Goal: Task Accomplishment & Management: Use online tool/utility

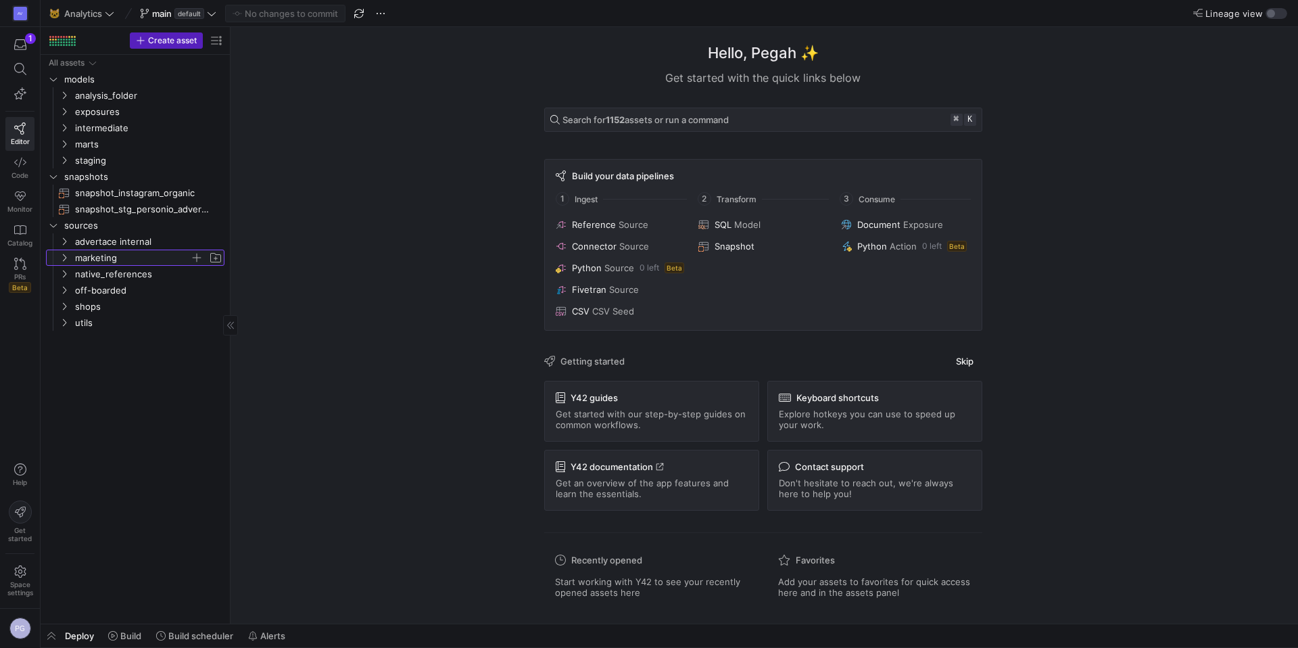
click at [66, 256] on icon "Press SPACE to select this row." at bounding box center [63, 258] width 9 height 8
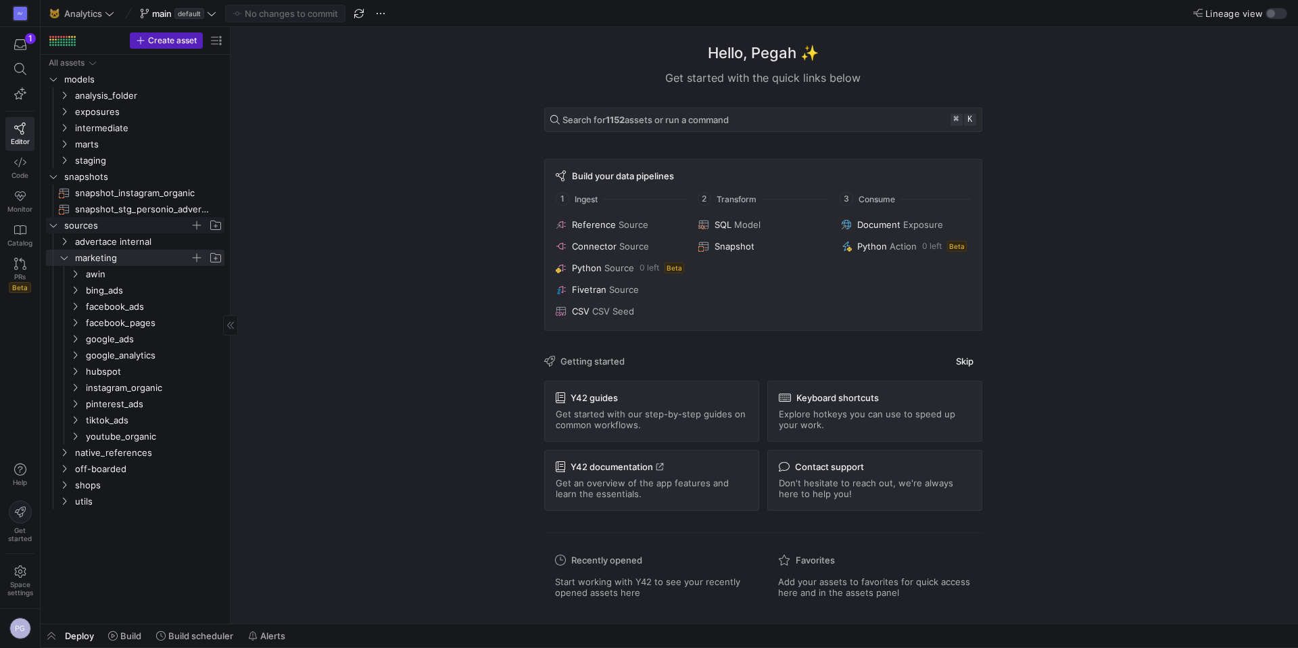
click at [68, 230] on span "sources" at bounding box center [127, 226] width 126 height 16
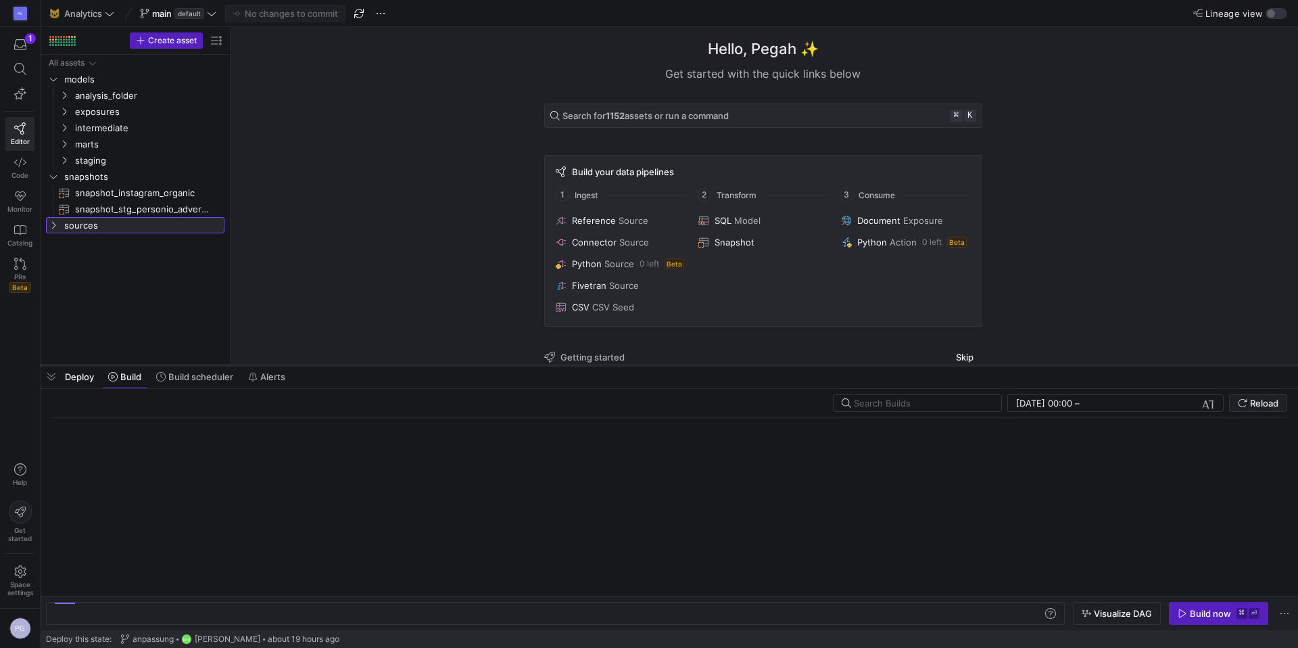
drag, startPoint x: 207, startPoint y: 623, endPoint x: 280, endPoint y: 364, distance: 269.1
click at [280, 364] on div at bounding box center [670, 364] width 1258 height 5
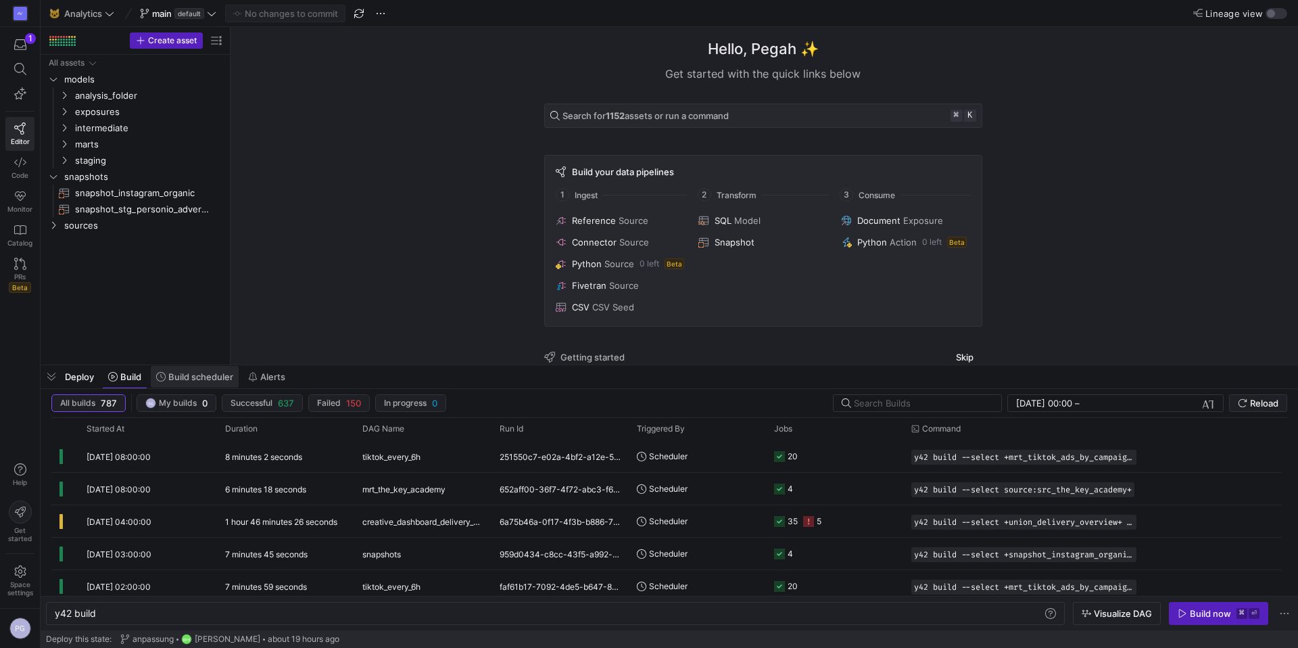
click at [222, 381] on span "Build scheduler" at bounding box center [200, 376] width 65 height 11
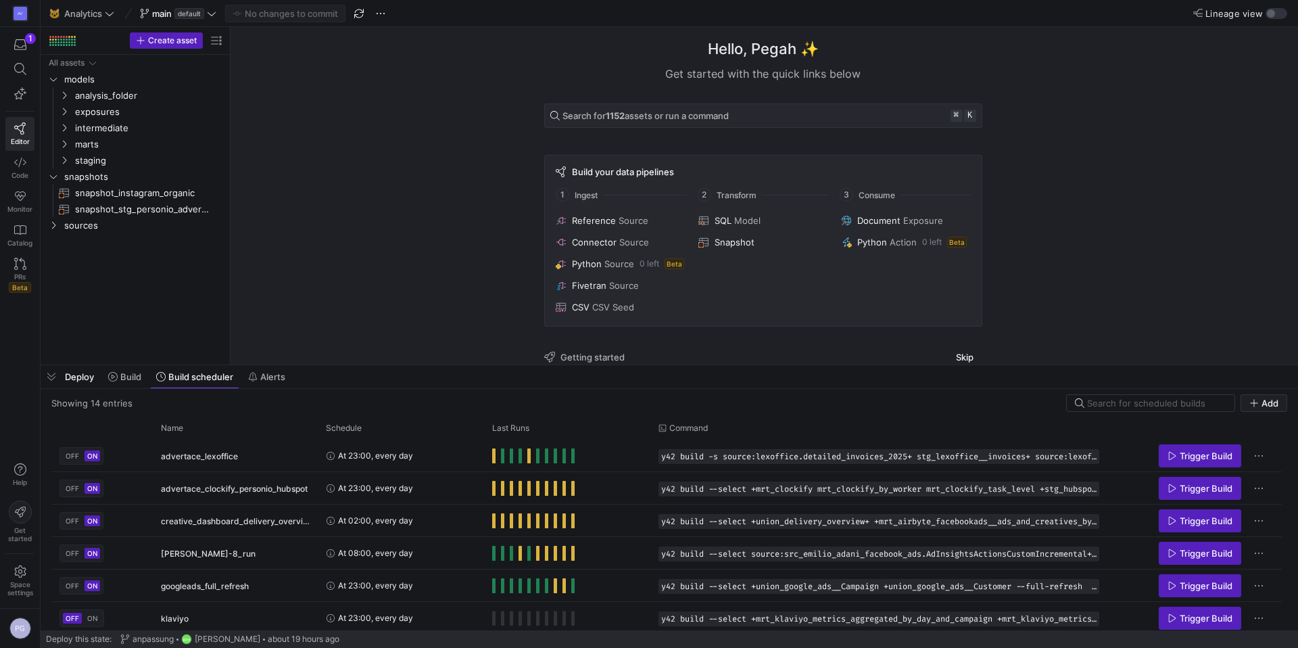
click at [369, 311] on div "Hello, Pegah ✨ Get started with the quick links below Search for 1152 assets or…" at bounding box center [763, 195] width 1054 height 337
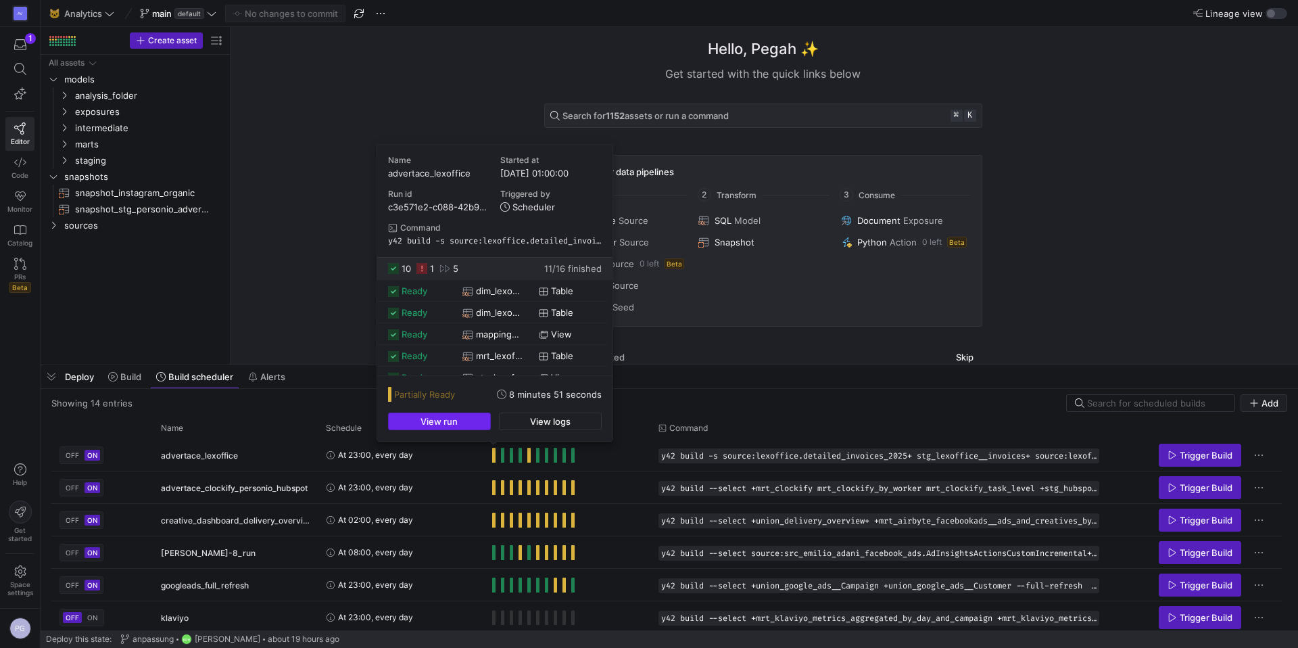
click at [474, 427] on span "button" at bounding box center [439, 421] width 101 height 16
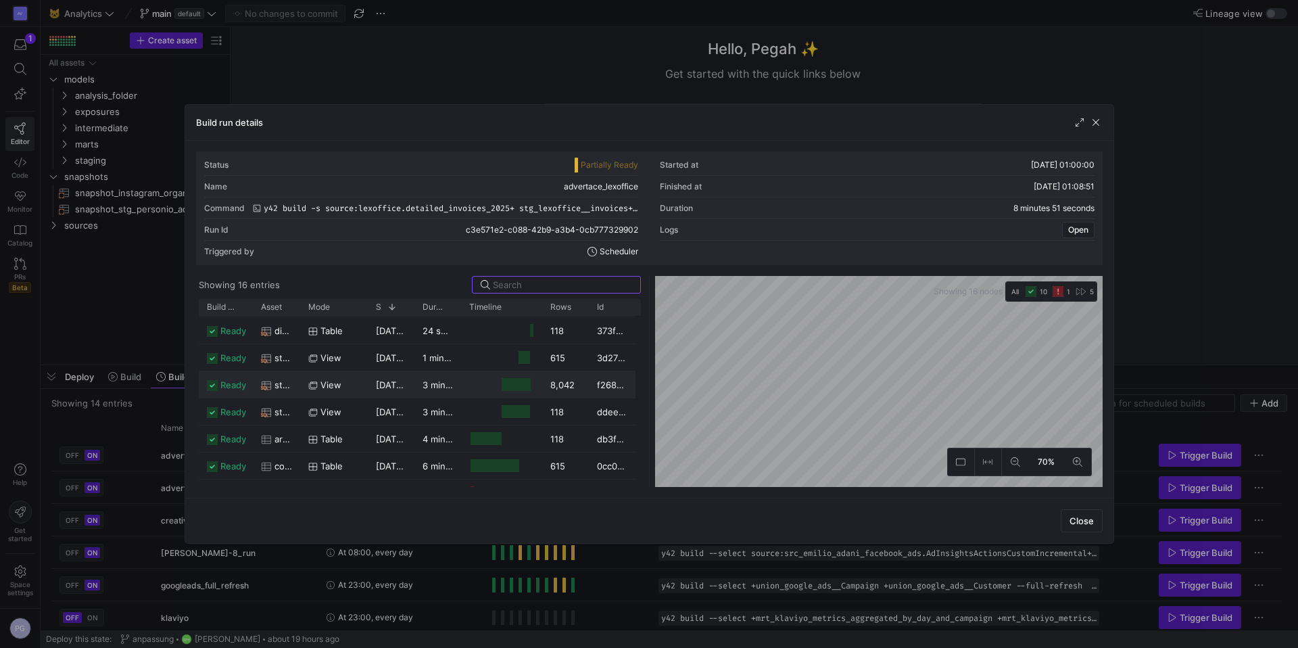
scroll to position [82, 0]
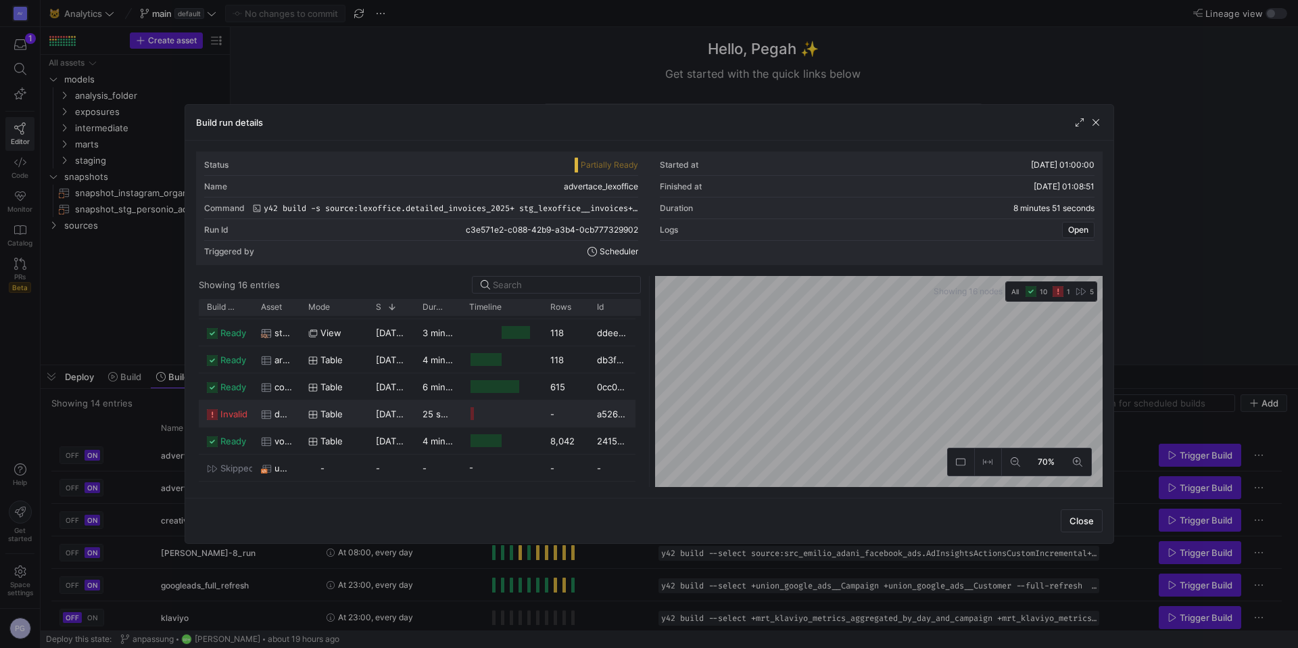
click at [237, 418] on span "invalid" at bounding box center [233, 414] width 27 height 26
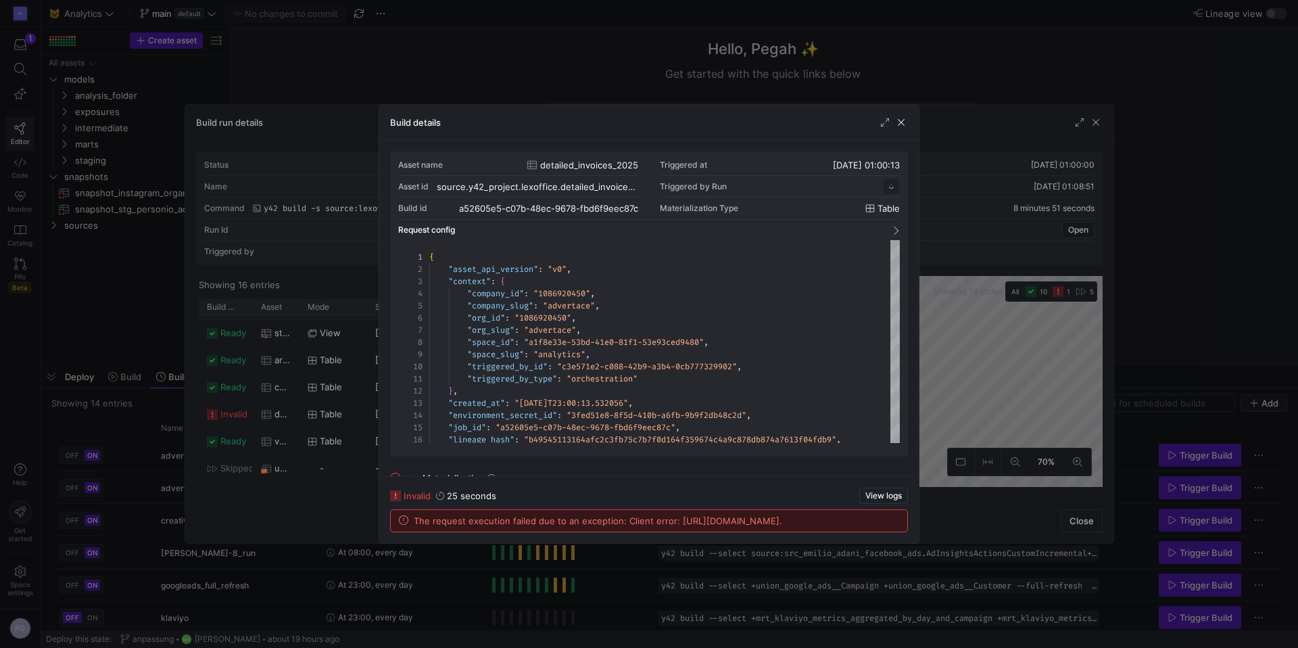
scroll to position [122, 0]
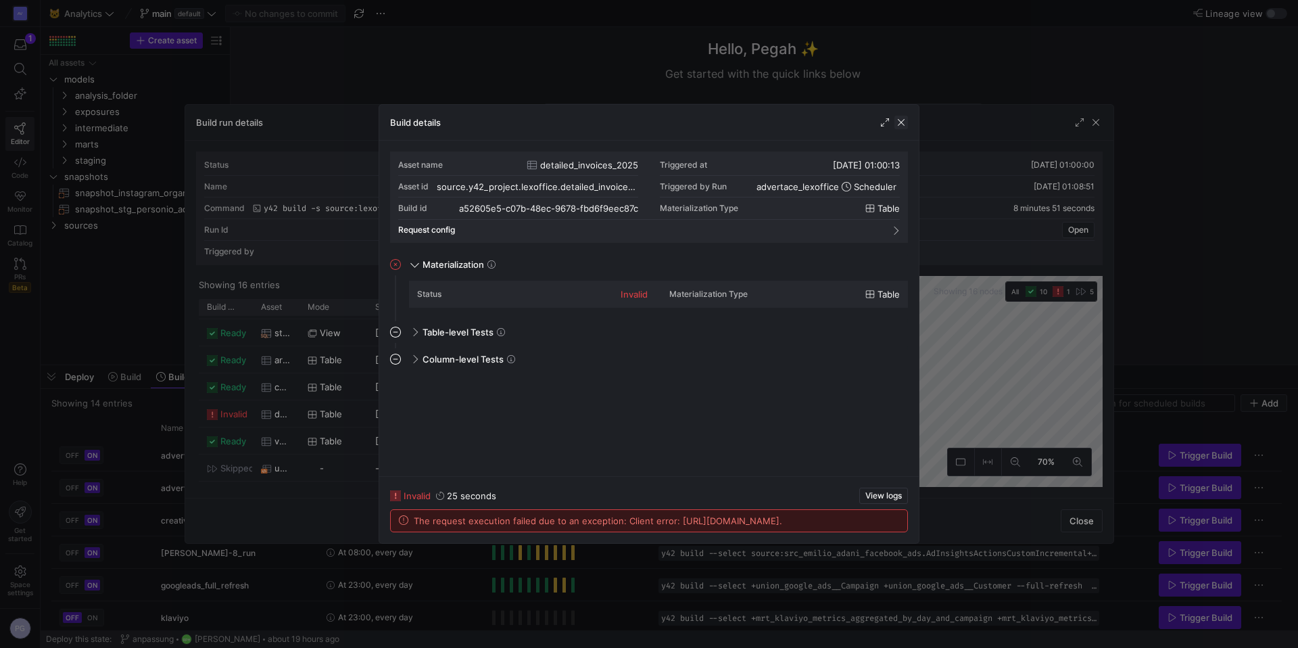
click at [897, 125] on span "button" at bounding box center [902, 123] width 14 height 14
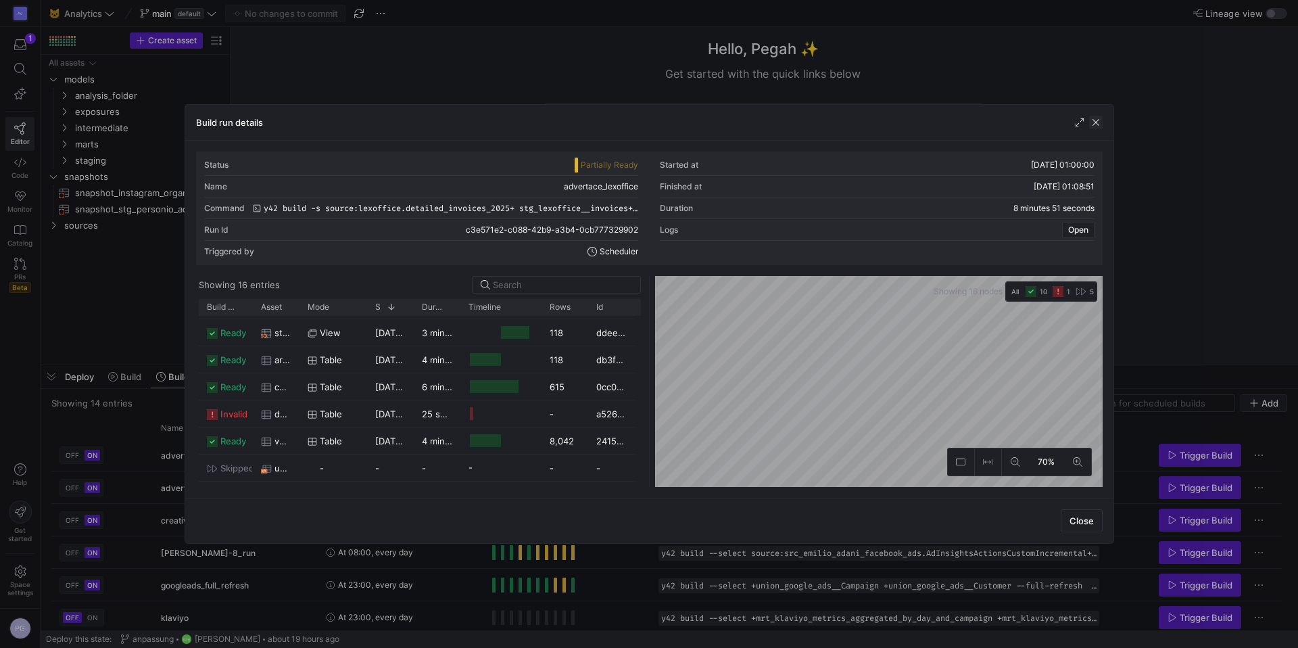
click at [1095, 125] on span "button" at bounding box center [1096, 123] width 14 height 14
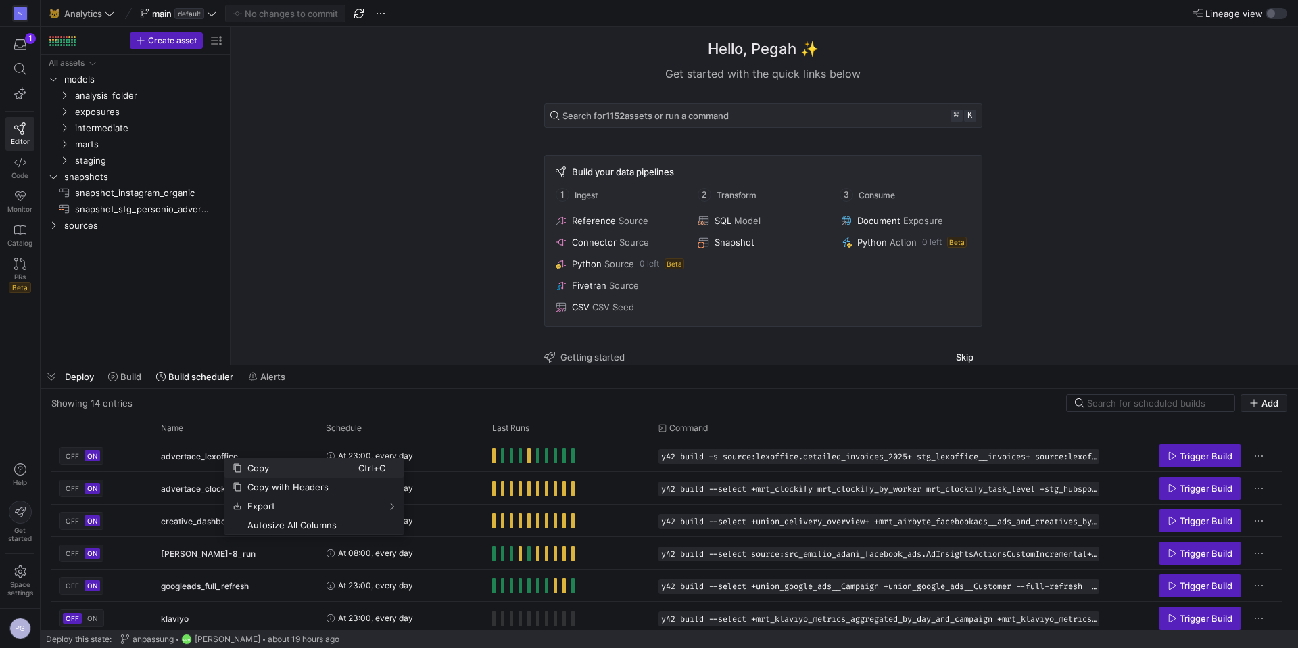
scroll to position [1, 0]
click at [239, 469] on span "Context Menu" at bounding box center [237, 467] width 9 height 9
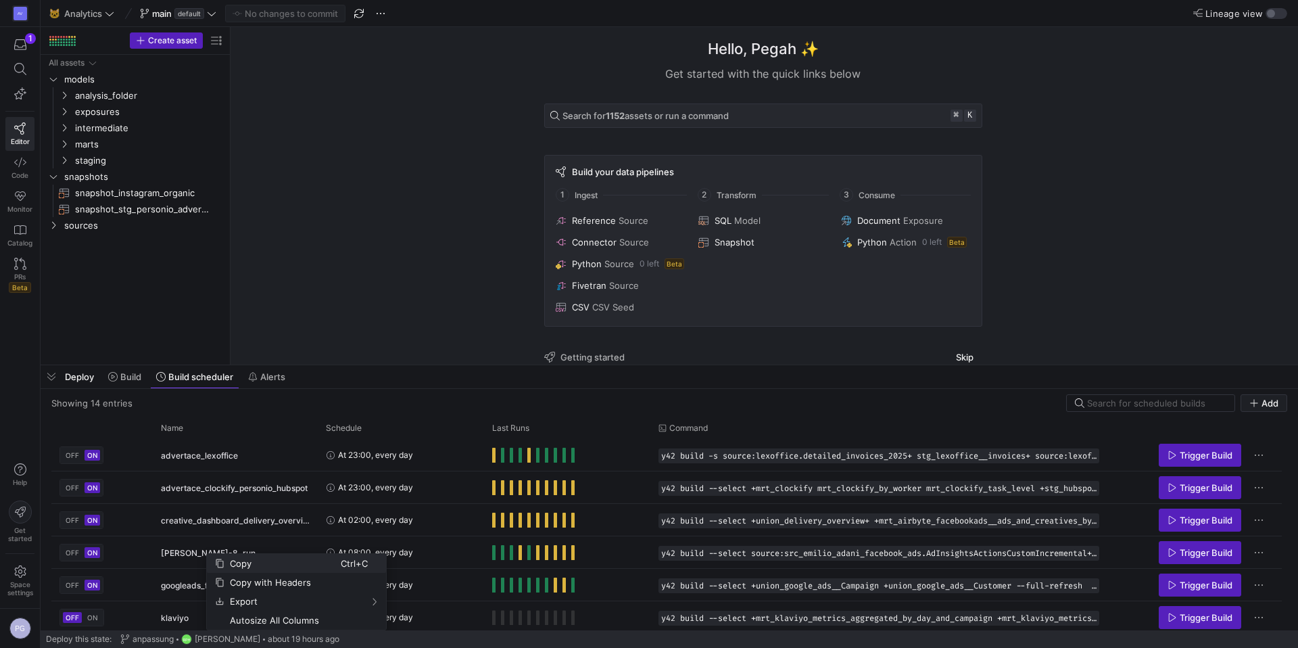
click at [225, 564] on span "Copy" at bounding box center [282, 563] width 116 height 19
click at [248, 568] on span "Copy" at bounding box center [303, 563] width 116 height 19
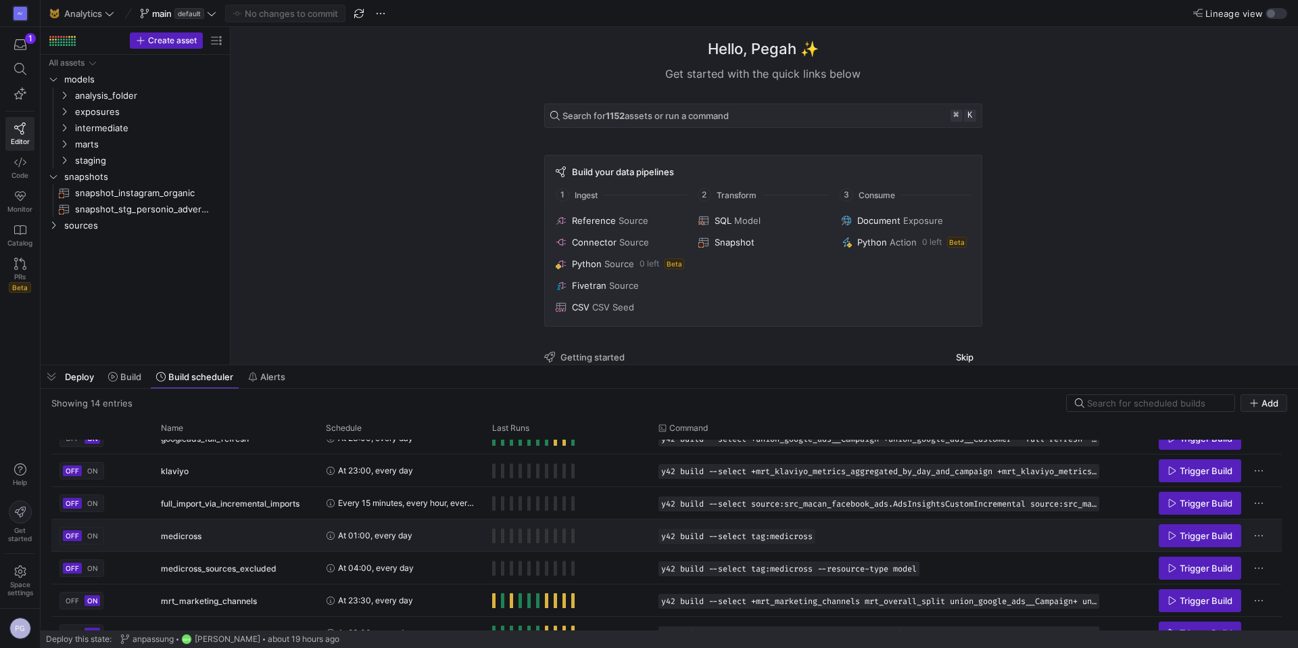
scroll to position [150, 0]
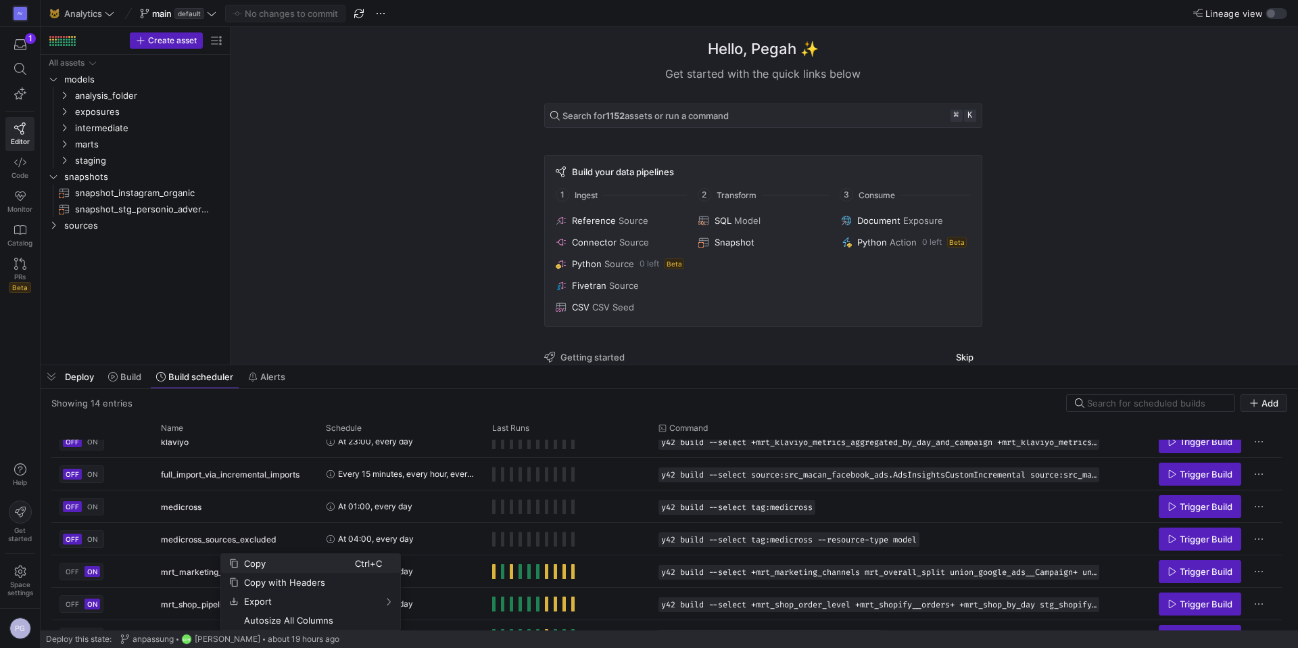
click at [243, 567] on span "Copy" at bounding box center [297, 563] width 116 height 19
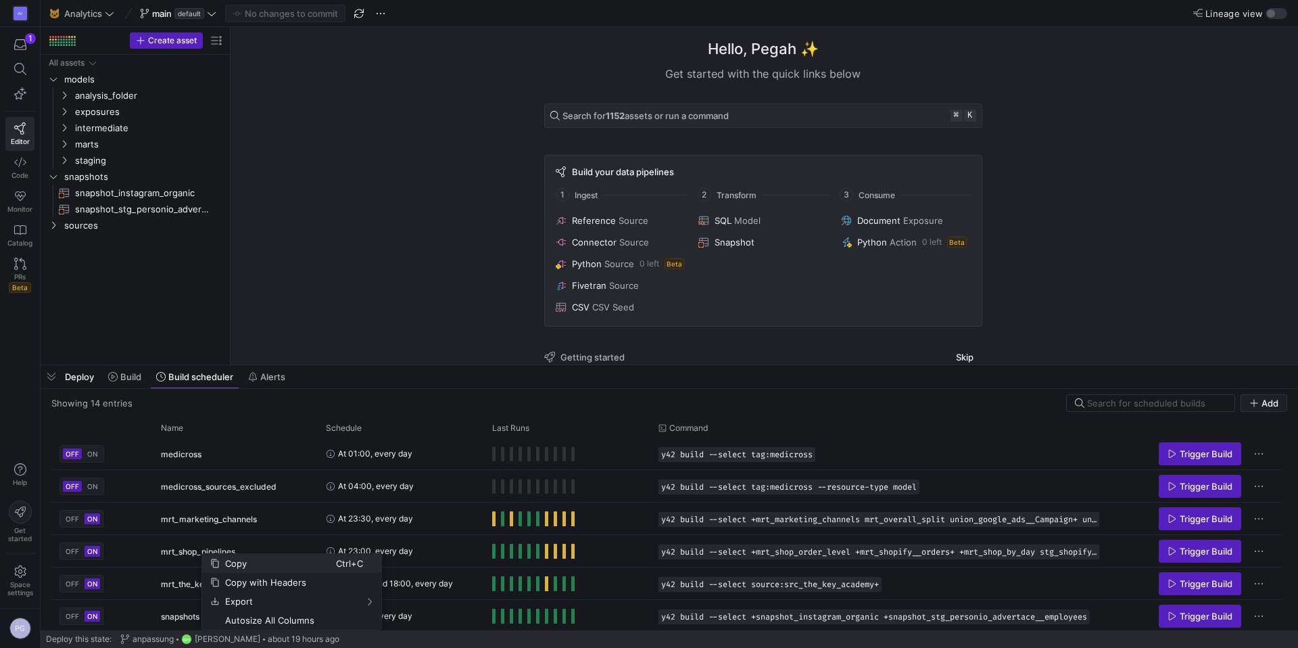
click at [218, 562] on span "Context Menu" at bounding box center [214, 562] width 9 height 9
click at [215, 565] on span "Copy" at bounding box center [269, 563] width 116 height 19
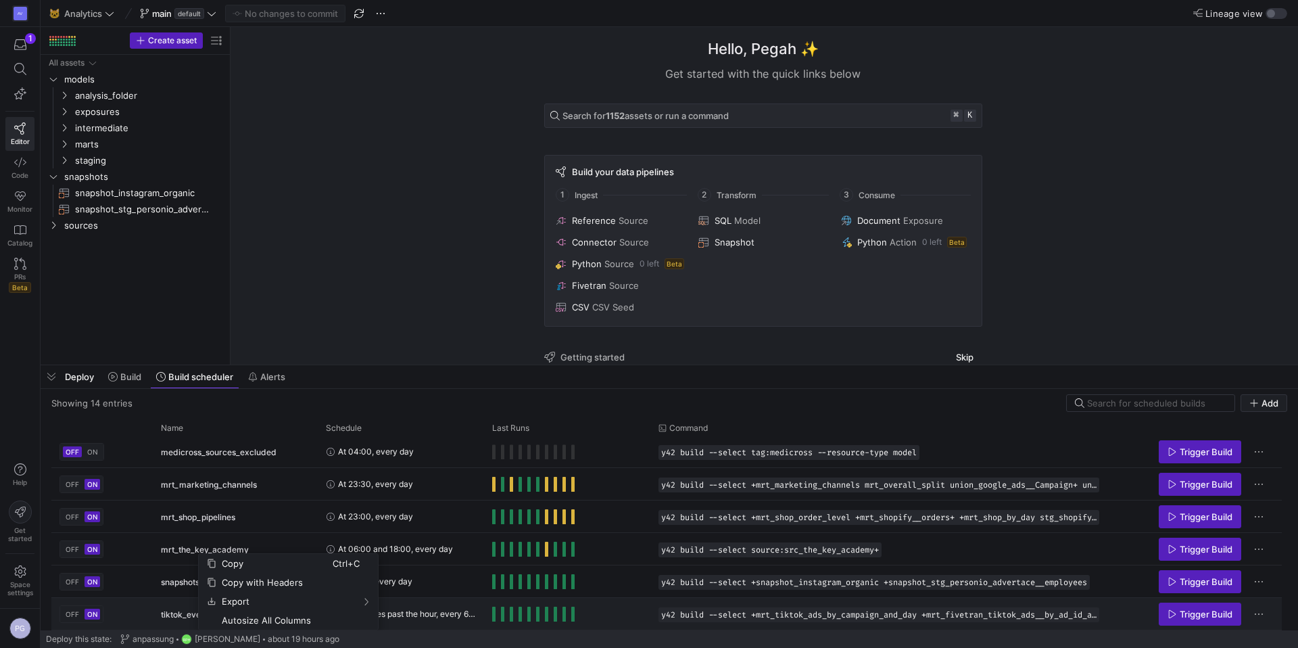
scroll to position [260, 0]
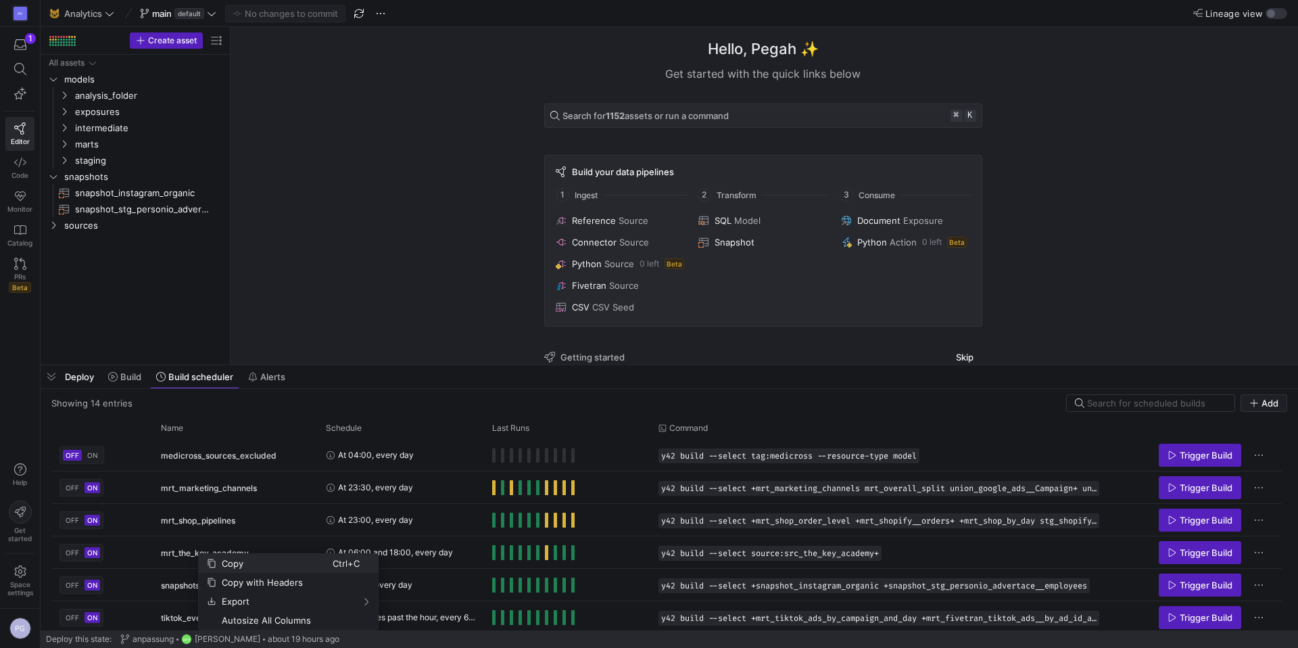
click at [237, 565] on span "Copy" at bounding box center [274, 563] width 116 height 19
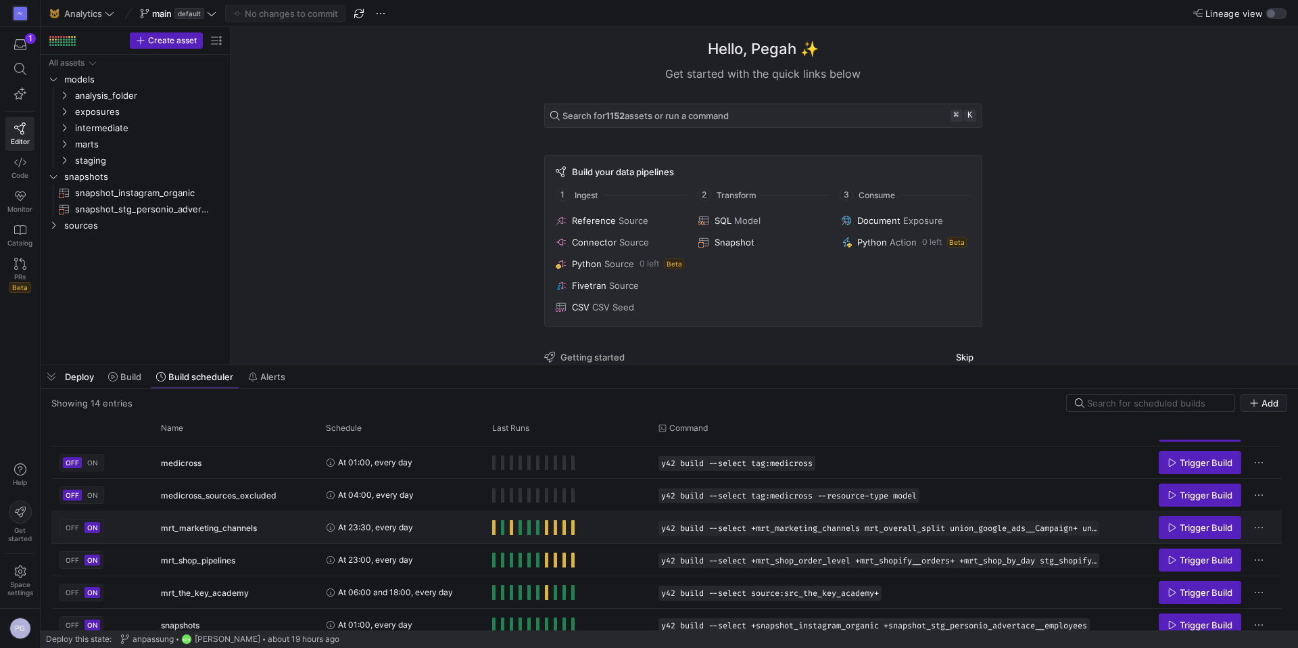
scroll to position [220, 0]
click at [494, 529] on span "Press SPACE to select this row." at bounding box center [493, 527] width 3 height 15
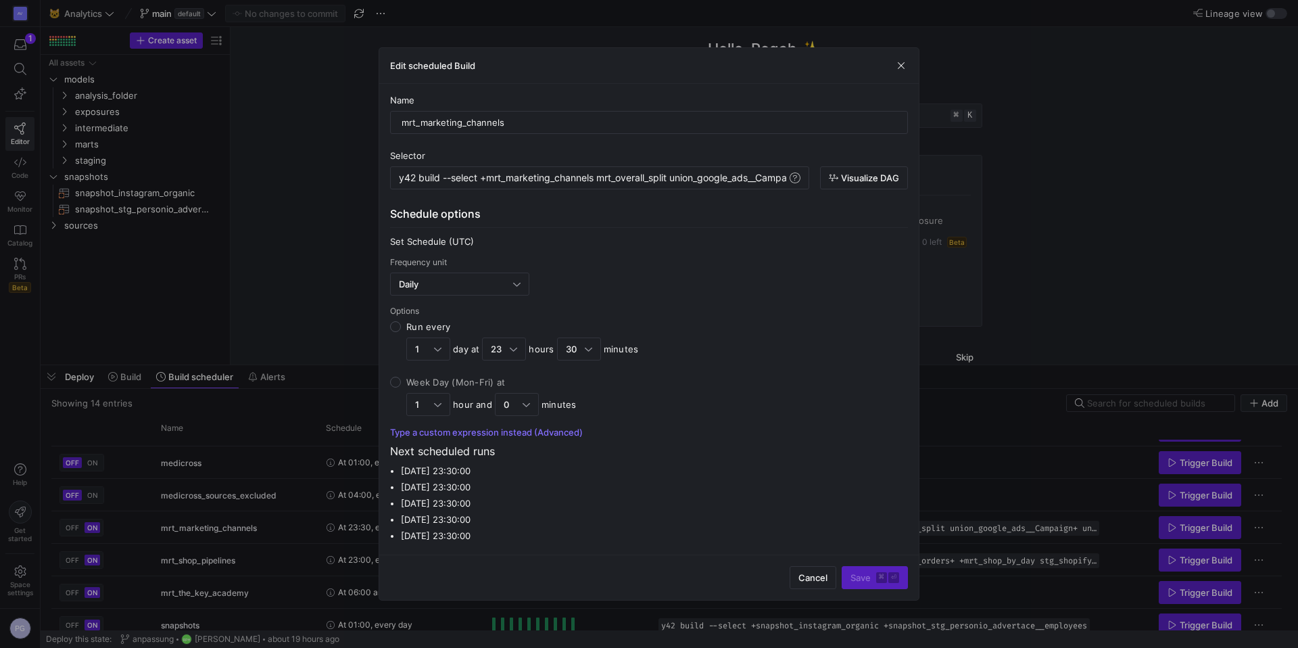
click at [803, 577] on span "Cancel" at bounding box center [813, 577] width 29 height 11
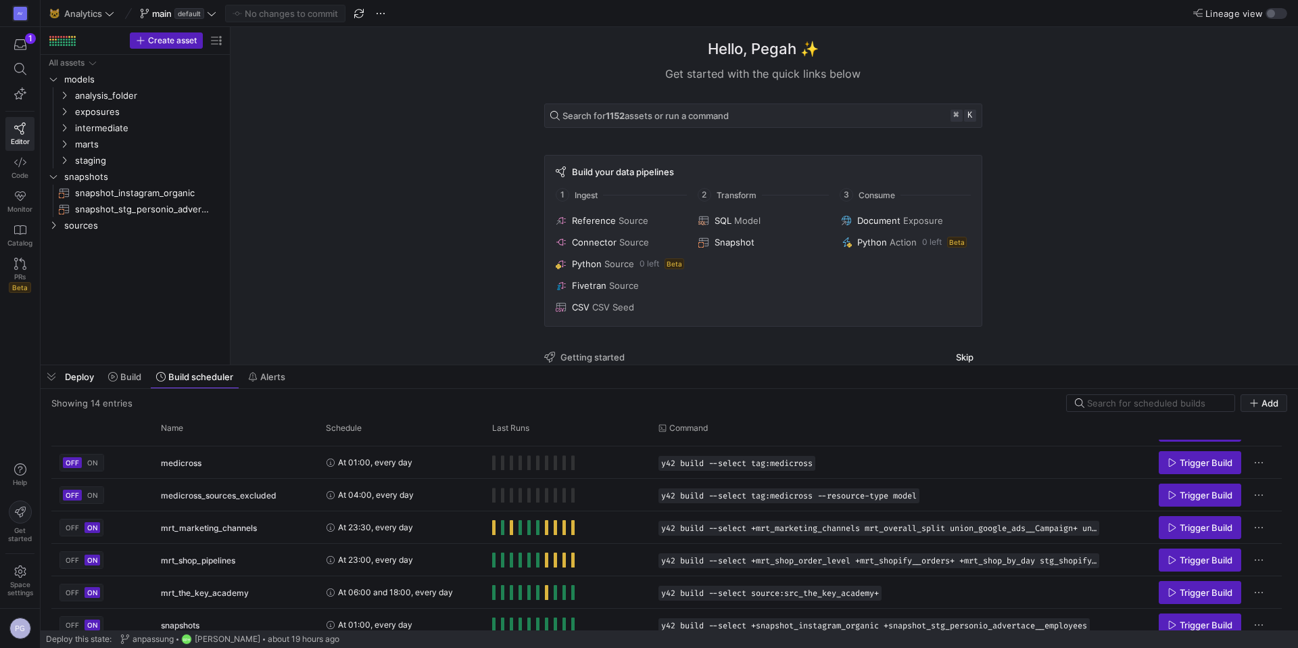
scroll to position [0, 0]
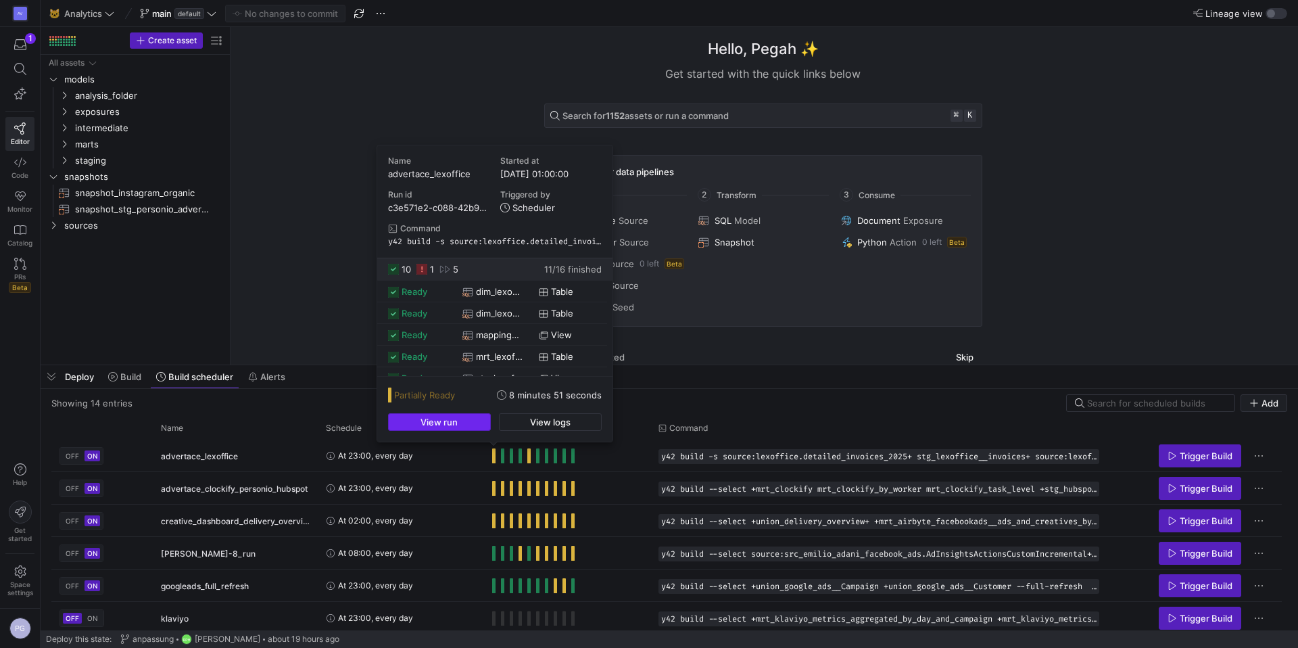
click at [477, 420] on span "button" at bounding box center [439, 422] width 101 height 16
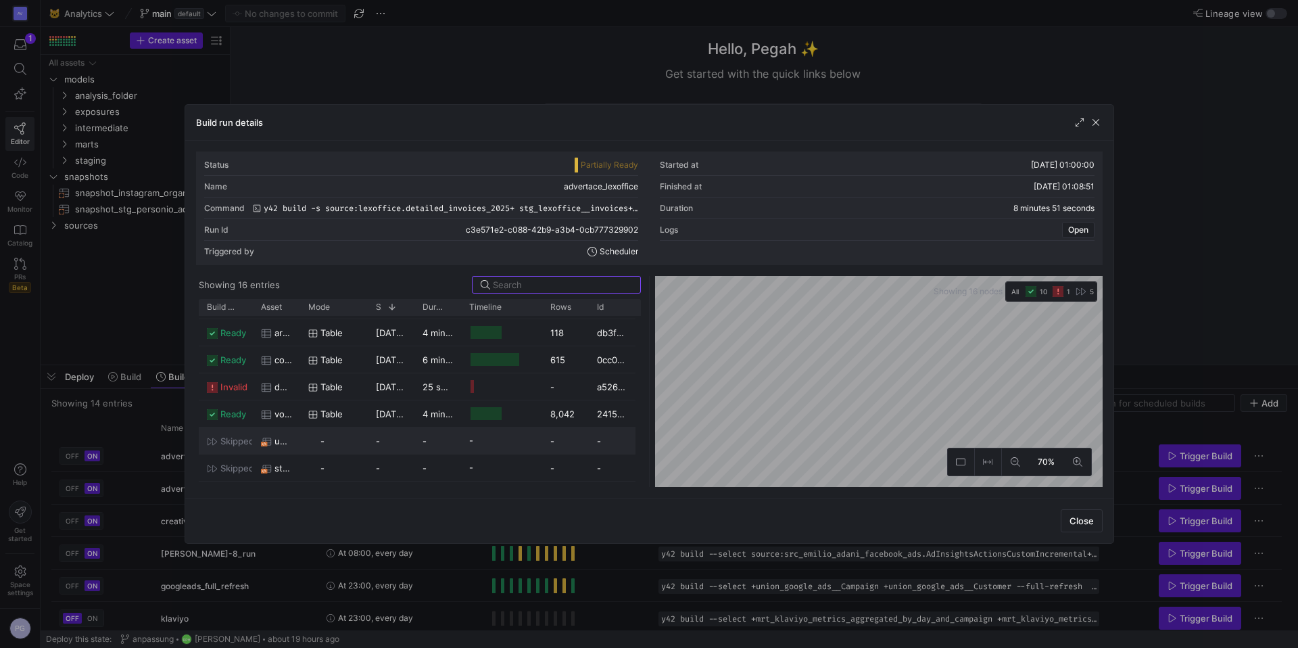
scroll to position [191, 0]
click at [235, 385] on span "invalid" at bounding box center [233, 382] width 27 height 26
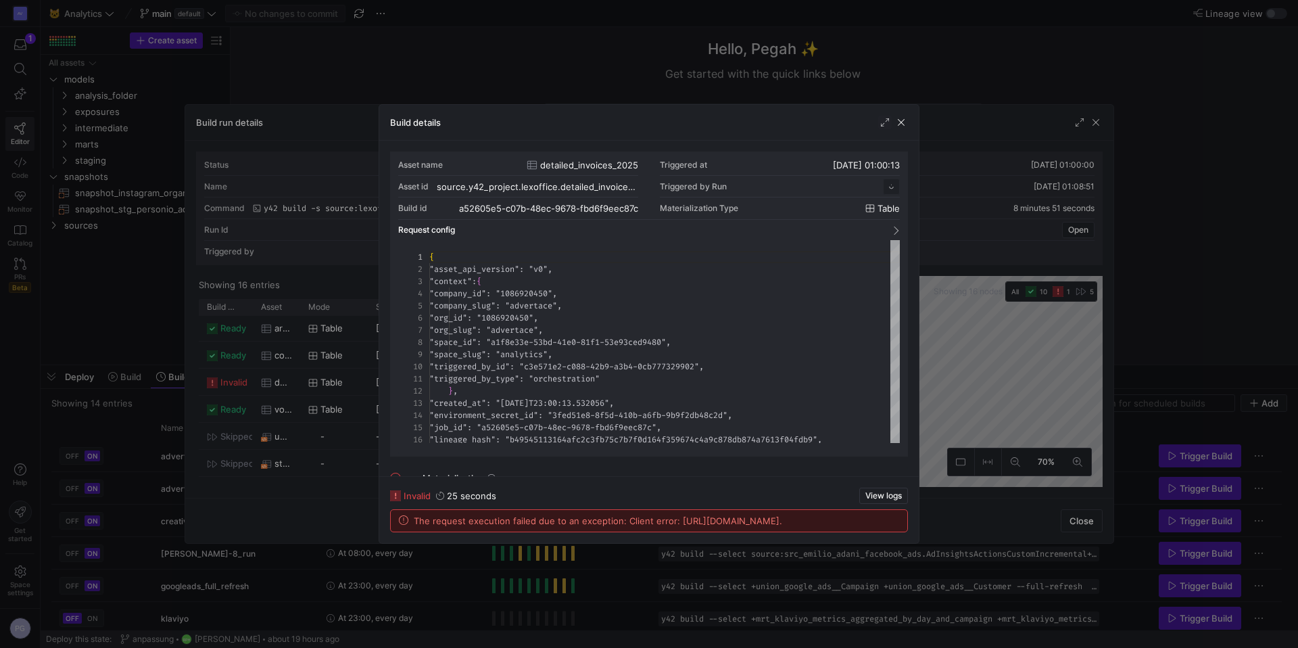
scroll to position [122, 0]
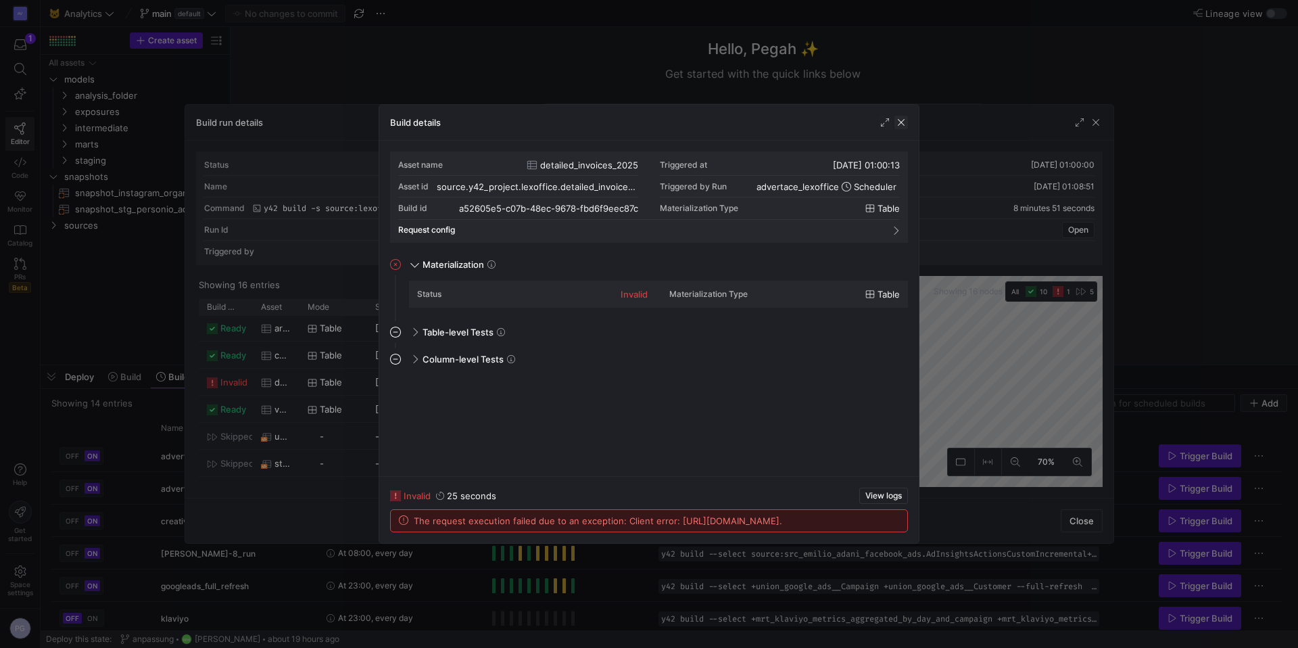
click at [904, 125] on span "button" at bounding box center [902, 123] width 14 height 14
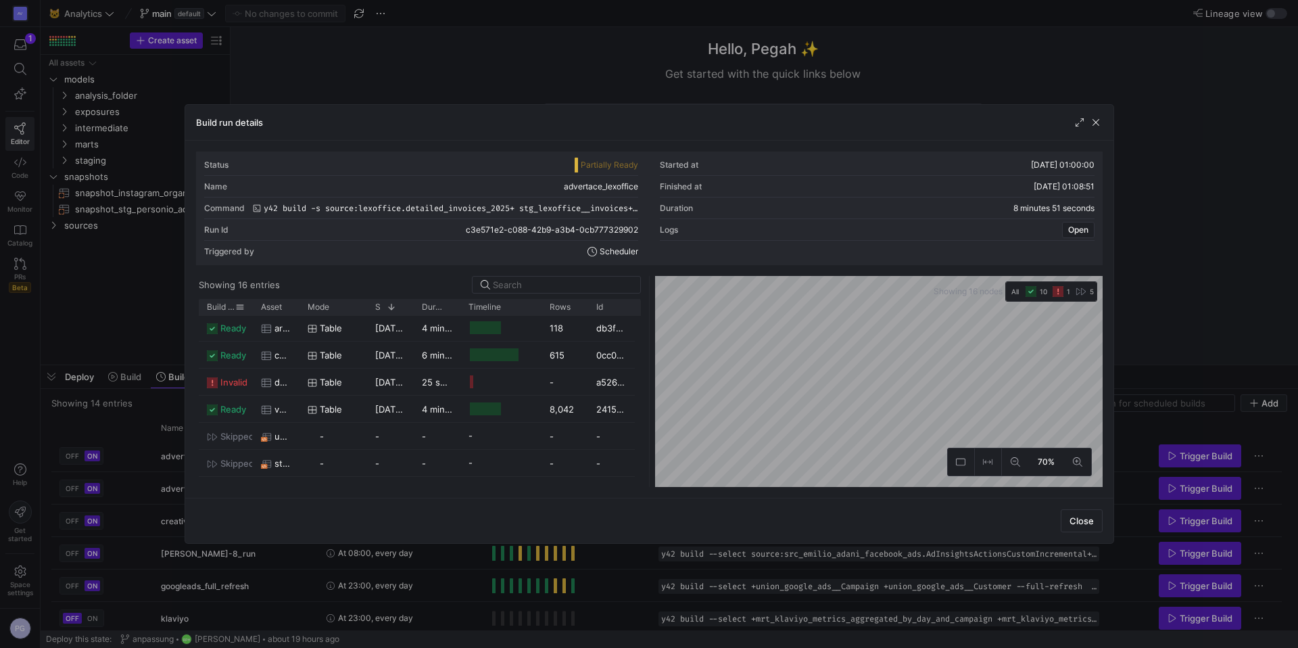
click at [222, 313] on div "Build status" at bounding box center [226, 307] width 38 height 16
click at [235, 308] on span at bounding box center [239, 306] width 9 height 9
click at [302, 281] on div "Showing 16 entries" at bounding box center [420, 285] width 442 height 18
drag, startPoint x: 252, startPoint y: 308, endPoint x: 262, endPoint y: 308, distance: 10.1
click at [262, 308] on div "Asset" at bounding box center [276, 307] width 47 height 16
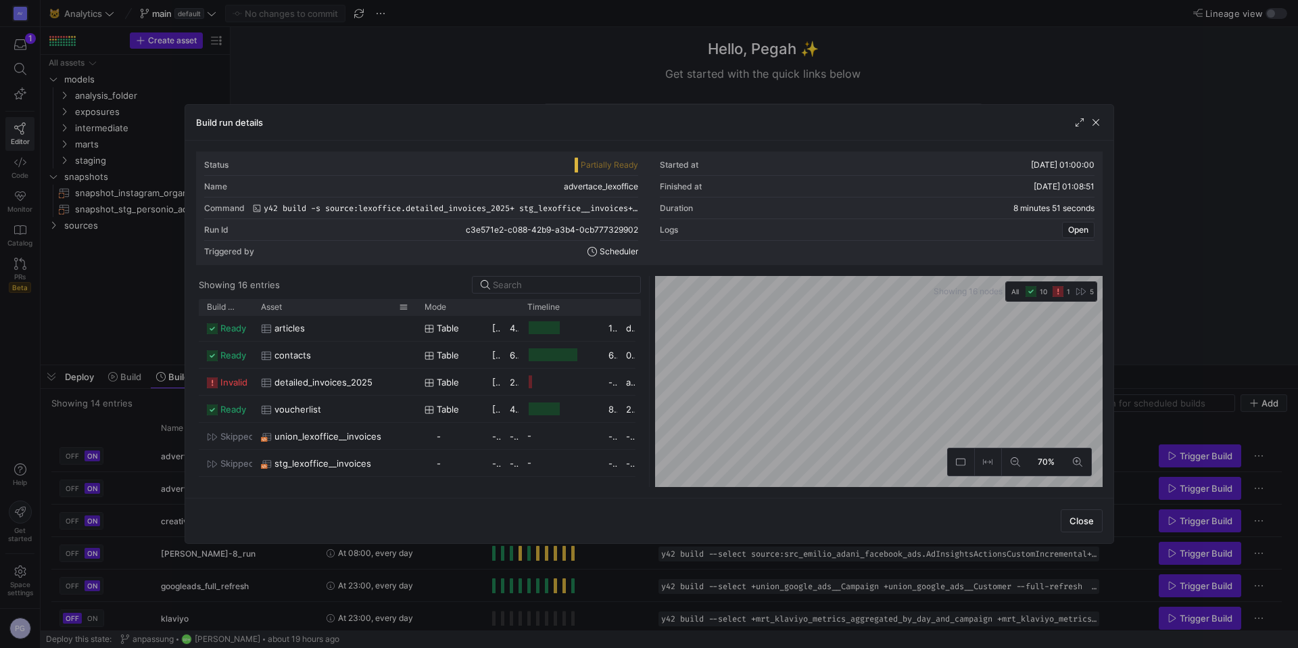
drag, startPoint x: 297, startPoint y: 307, endPoint x: 413, endPoint y: 314, distance: 116.5
click at [414, 314] on div at bounding box center [416, 307] width 5 height 16
click at [1103, 120] on div "Build run details" at bounding box center [649, 123] width 928 height 36
click at [1096, 124] on span "button" at bounding box center [1096, 123] width 14 height 14
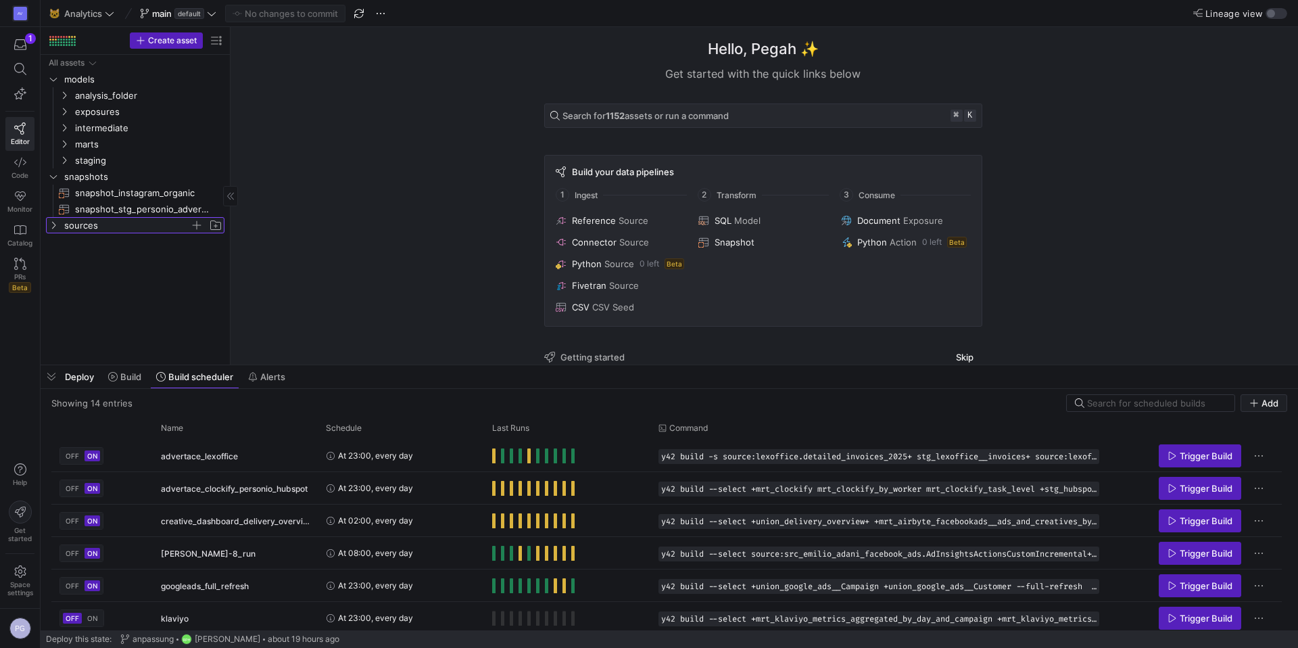
click at [55, 222] on icon "Press SPACE to select this row." at bounding box center [53, 225] width 9 height 8
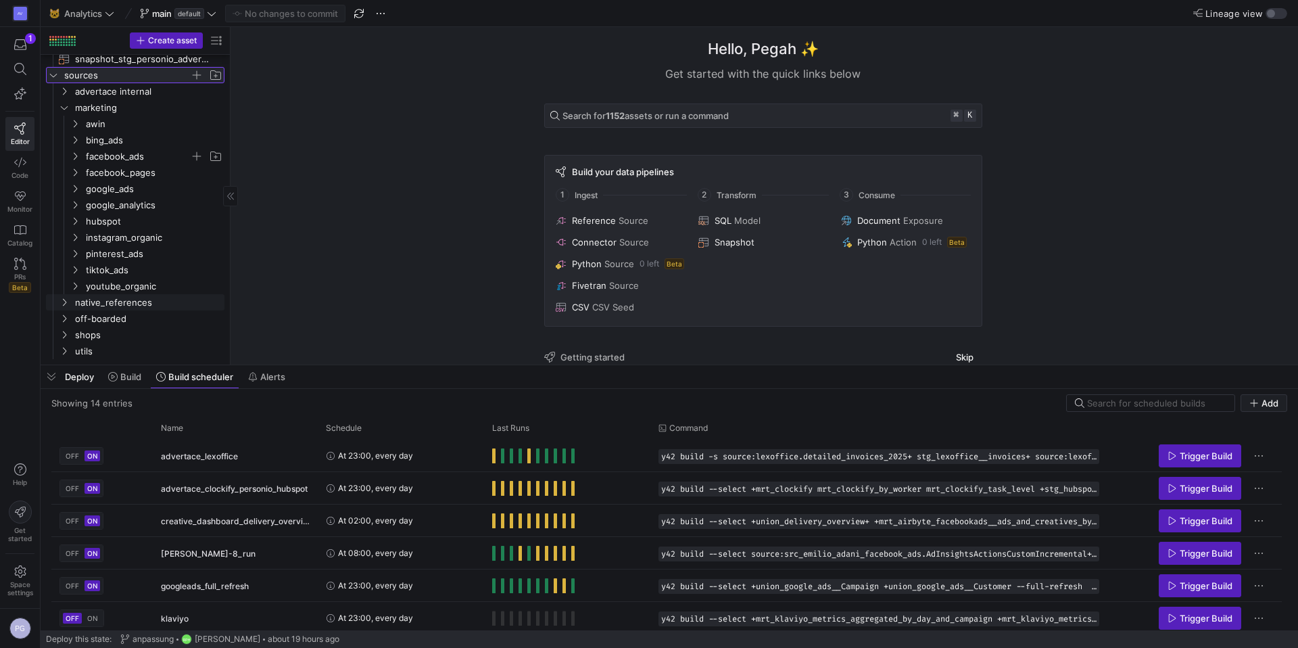
scroll to position [98, 0]
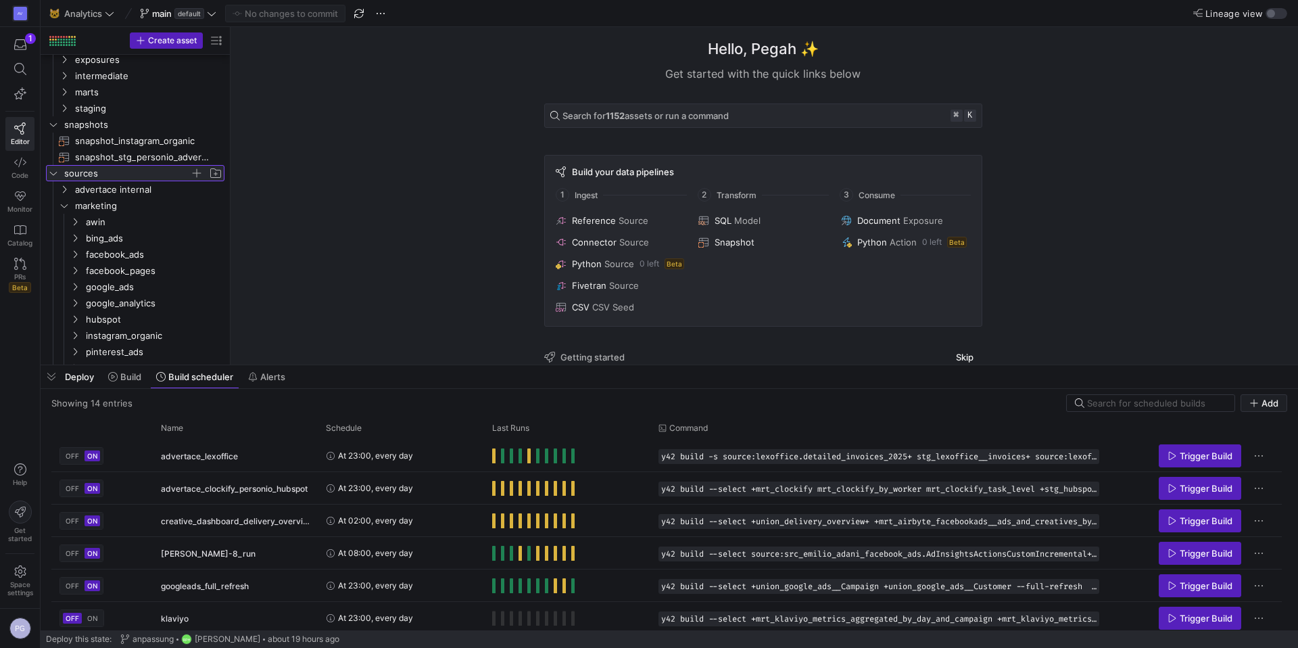
click at [53, 174] on icon at bounding box center [53, 173] width 9 height 8
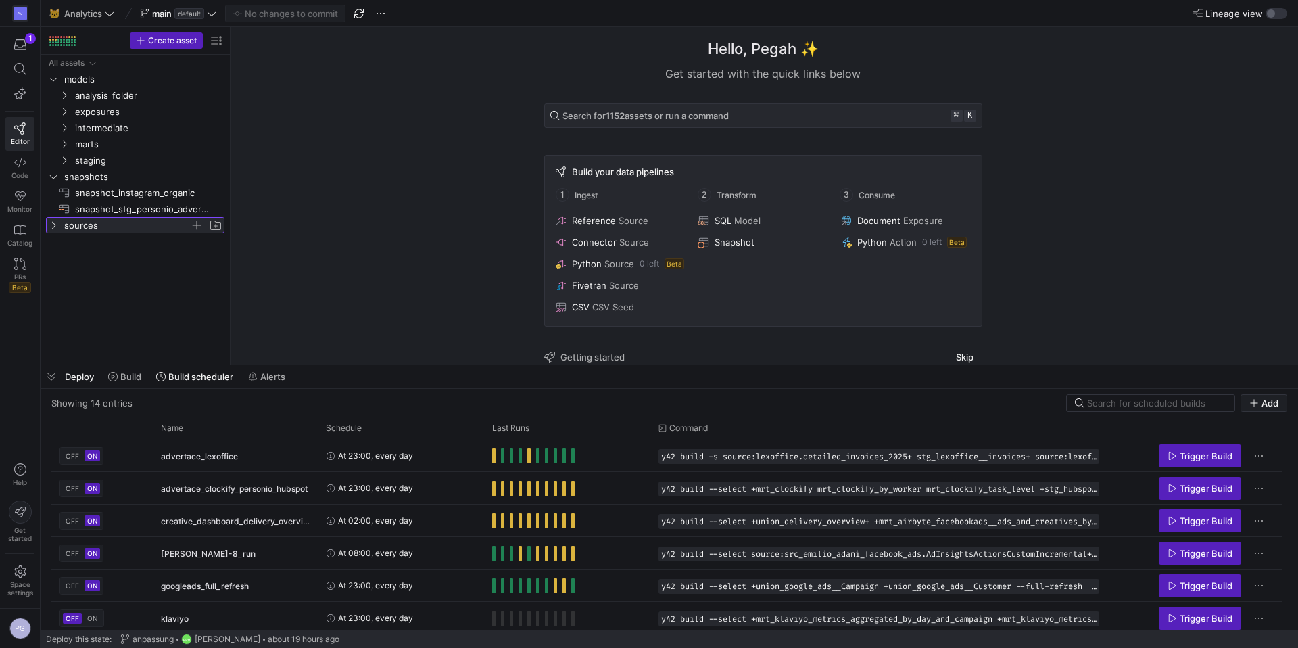
click at [56, 222] on icon at bounding box center [53, 225] width 9 height 8
click at [62, 254] on icon "Press SPACE to select this row." at bounding box center [63, 258] width 9 height 8
click at [68, 245] on icon "Press SPACE to select this row." at bounding box center [63, 241] width 9 height 8
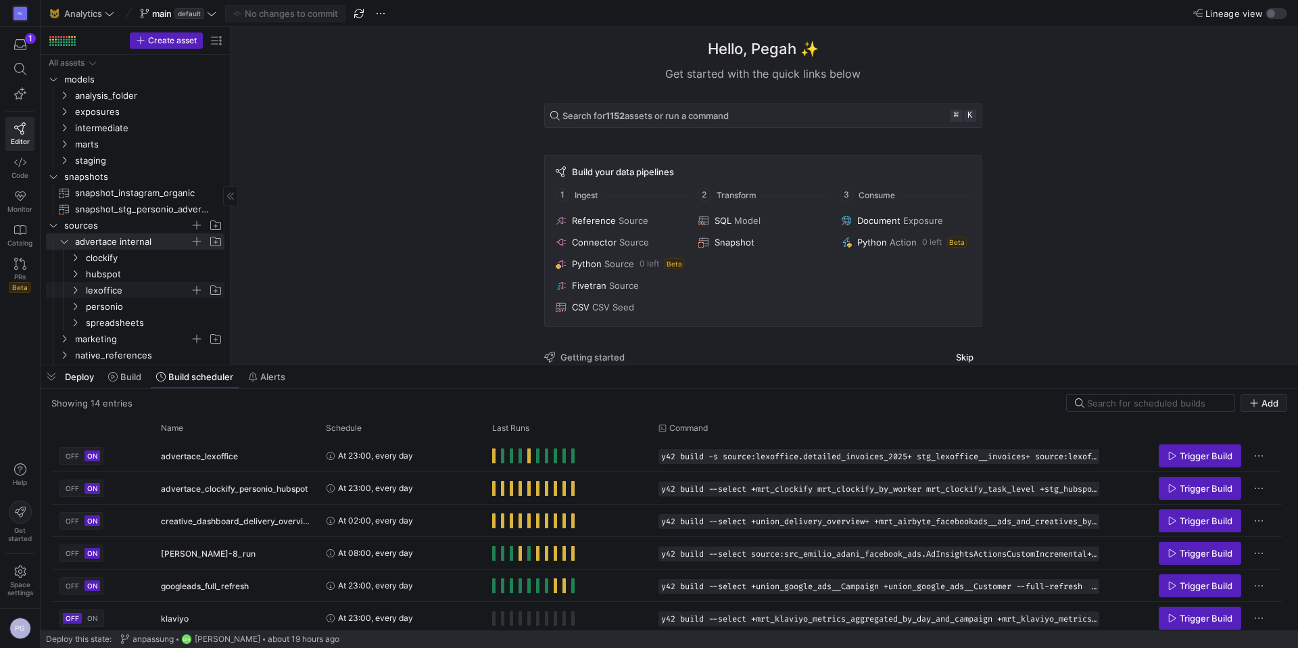
click at [77, 288] on icon "Press SPACE to select this row." at bounding box center [74, 290] width 9 height 8
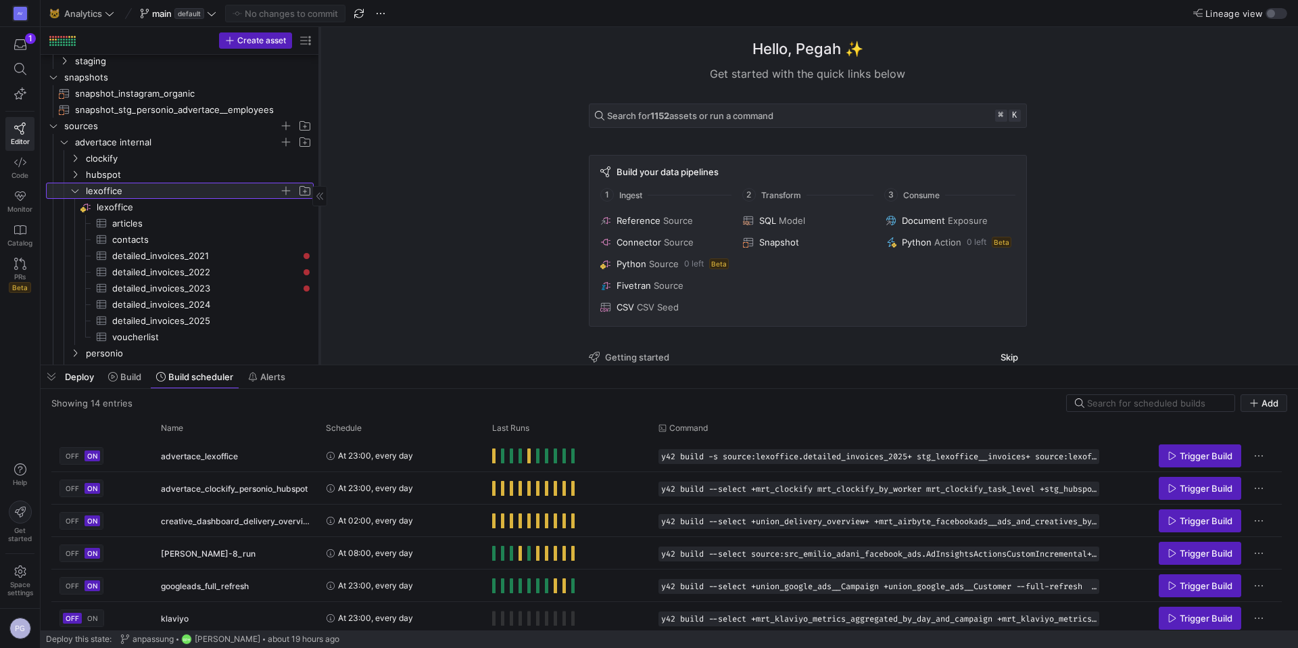
drag, startPoint x: 229, startPoint y: 239, endPoint x: 318, endPoint y: 235, distance: 89.3
click at [319, 235] on div at bounding box center [319, 195] width 1 height 337
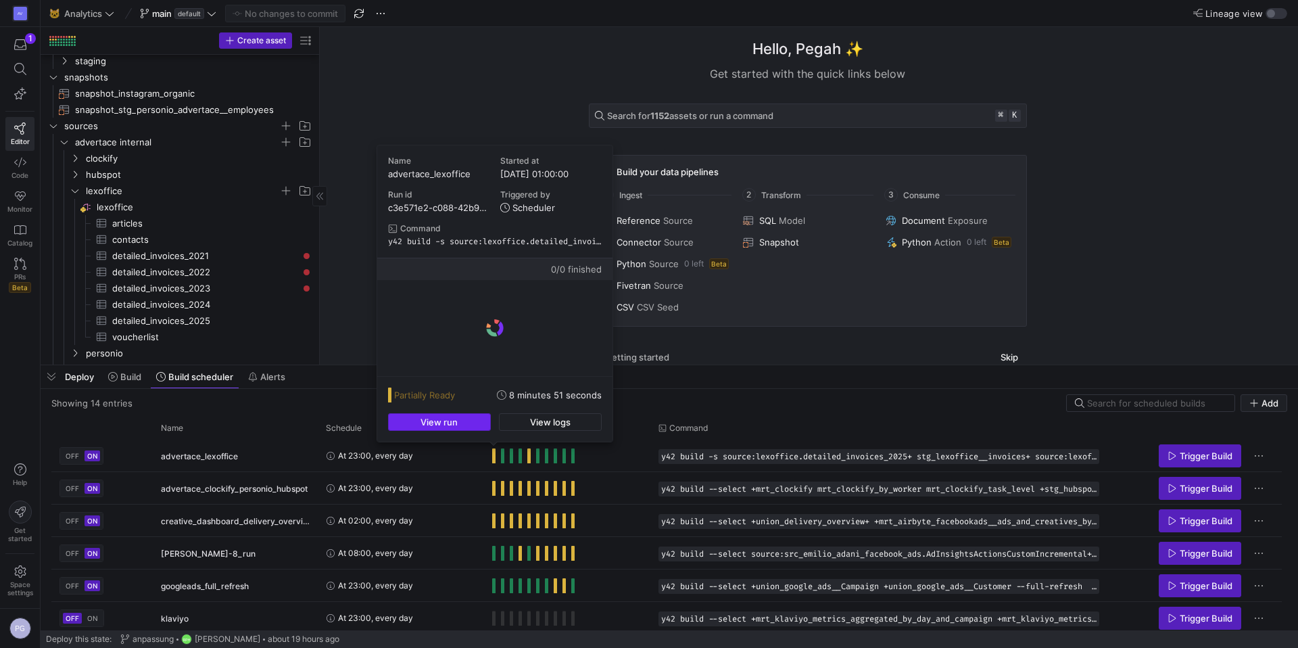
click at [470, 422] on span "button" at bounding box center [439, 422] width 101 height 16
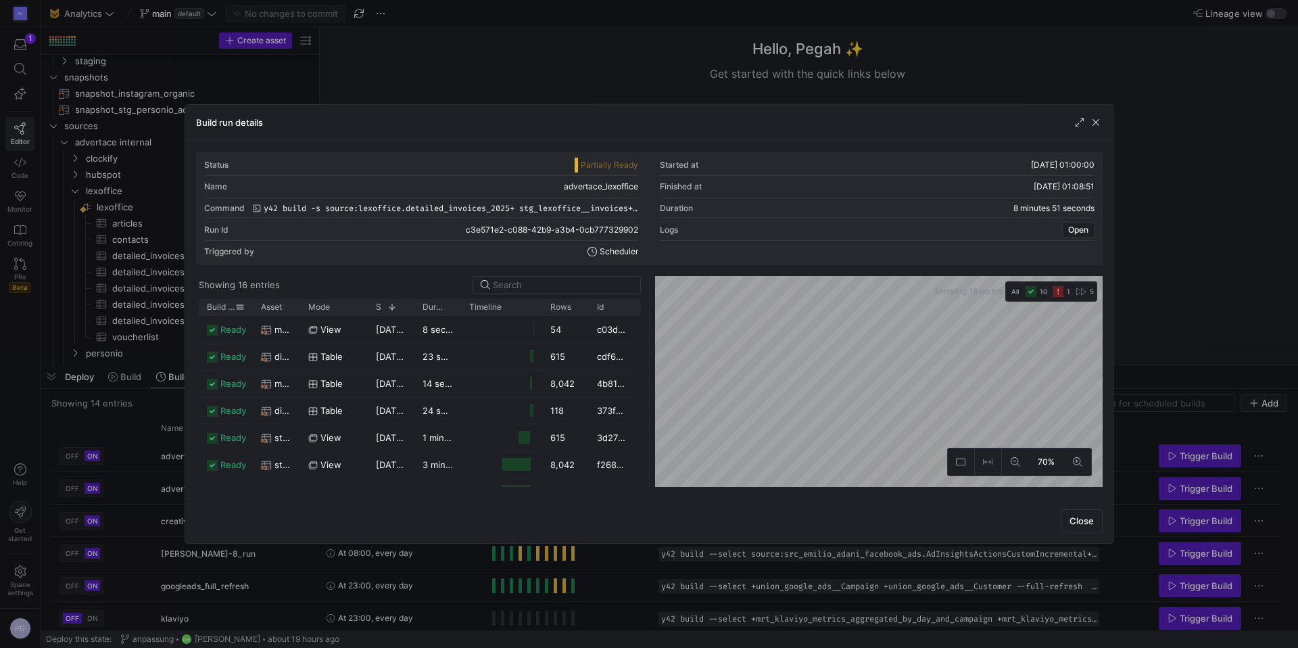
click at [201, 306] on div "Build status" at bounding box center [226, 307] width 54 height 16
click at [218, 306] on span "Build status" at bounding box center [221, 306] width 28 height 9
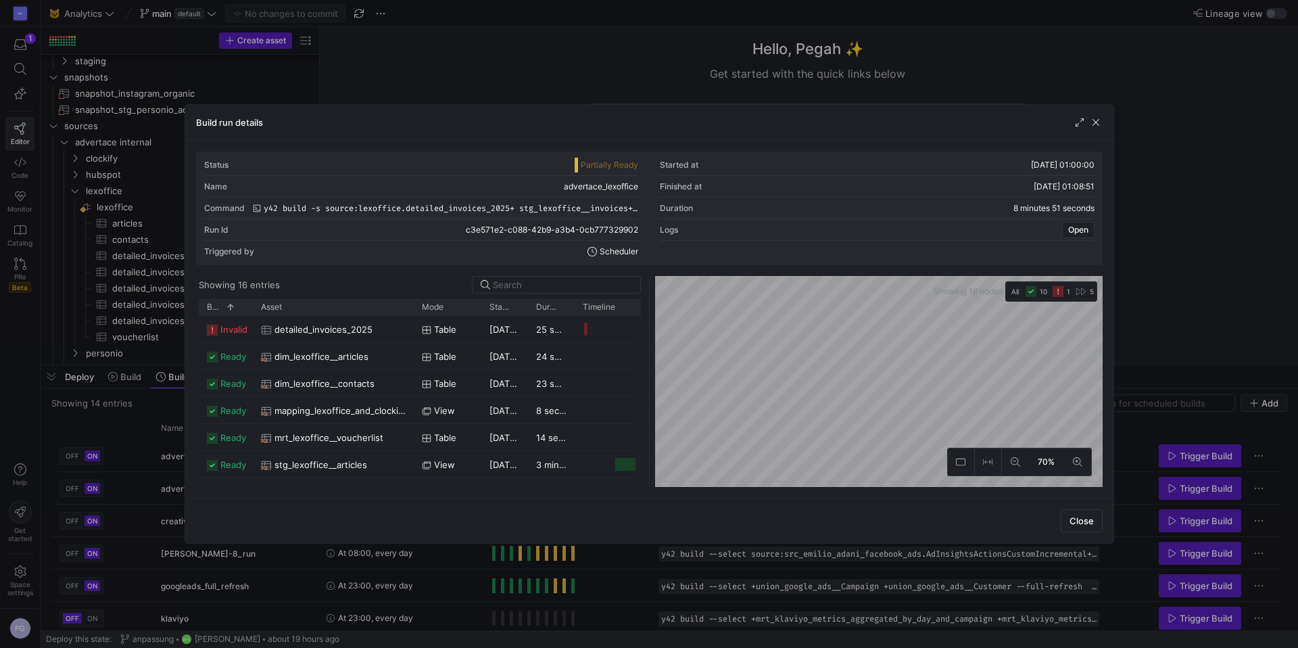
drag, startPoint x: 297, startPoint y: 306, endPoint x: 411, endPoint y: 315, distance: 113.9
click at [411, 315] on div "Build status 1 Asset Mode Rows" at bounding box center [477, 307] width 556 height 17
click at [1095, 116] on span "button" at bounding box center [1096, 123] width 14 height 14
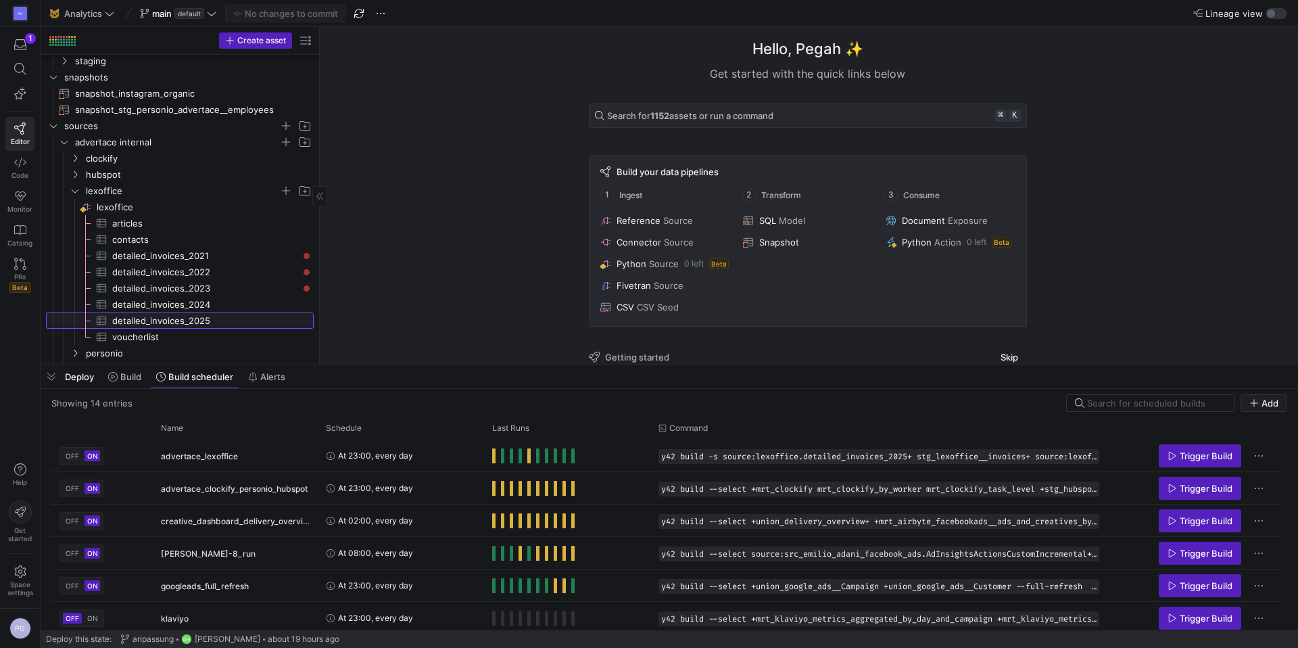
click at [187, 322] on span "detailed_invoices_2025​​​​​​​​​" at bounding box center [205, 321] width 186 height 16
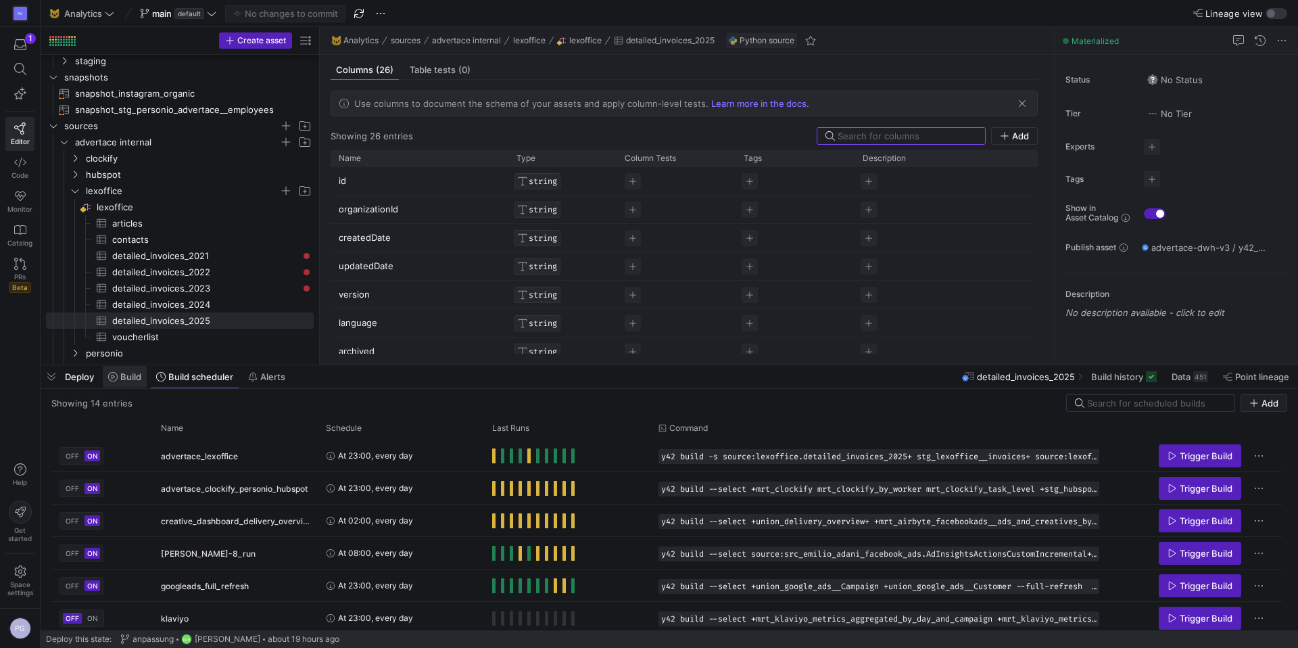
click at [120, 381] on span "Build" at bounding box center [124, 376] width 33 height 11
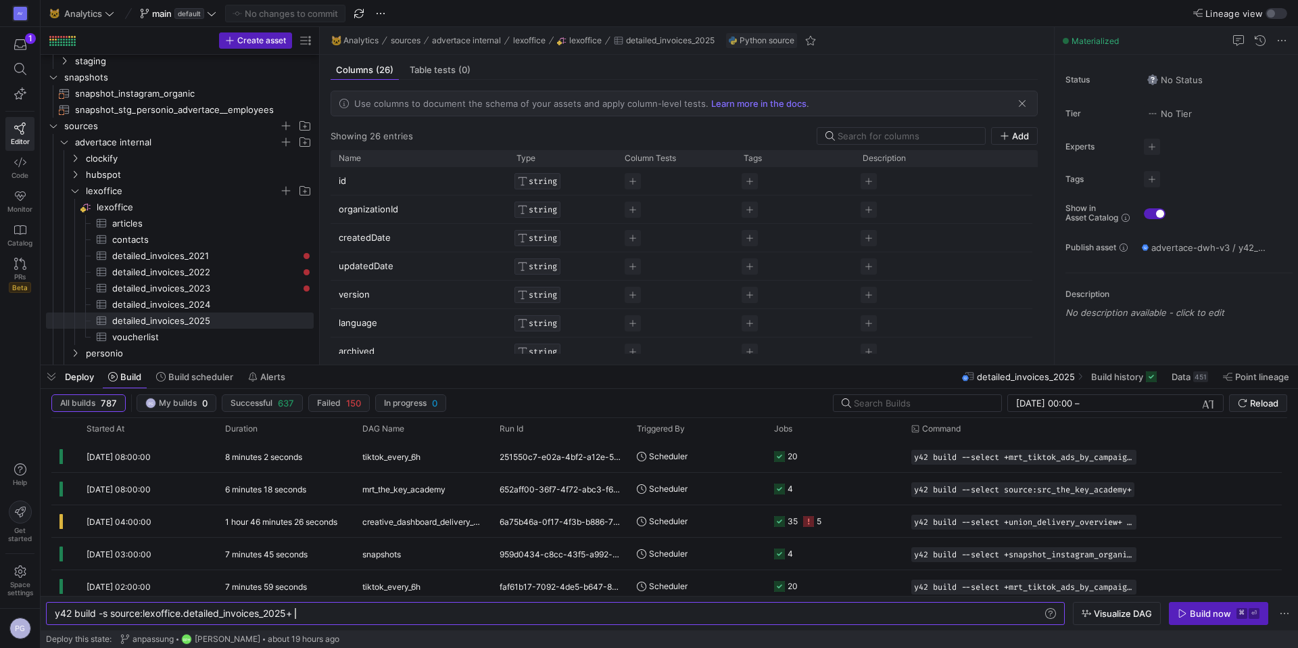
scroll to position [0, 240]
type textarea "y42 build -s source:lexoffice.detailed_invoices_2025+"
click at [1212, 616] on div "Build now" at bounding box center [1210, 613] width 41 height 11
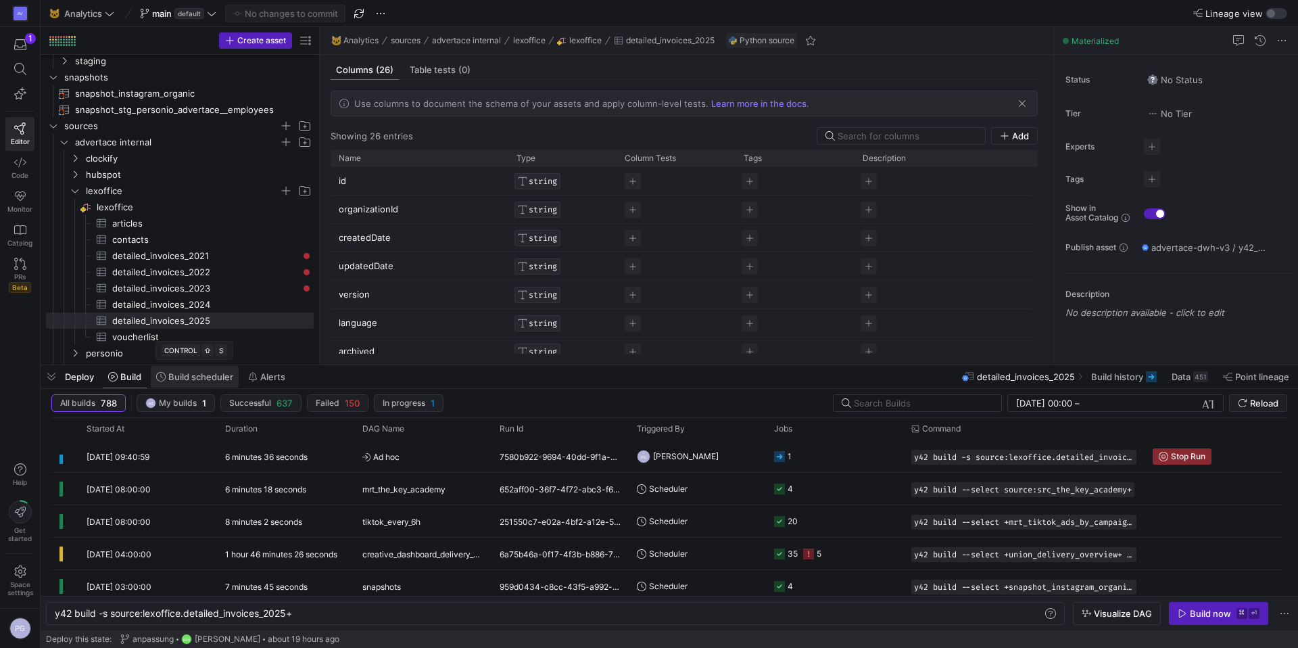
click at [182, 383] on span at bounding box center [195, 377] width 88 height 22
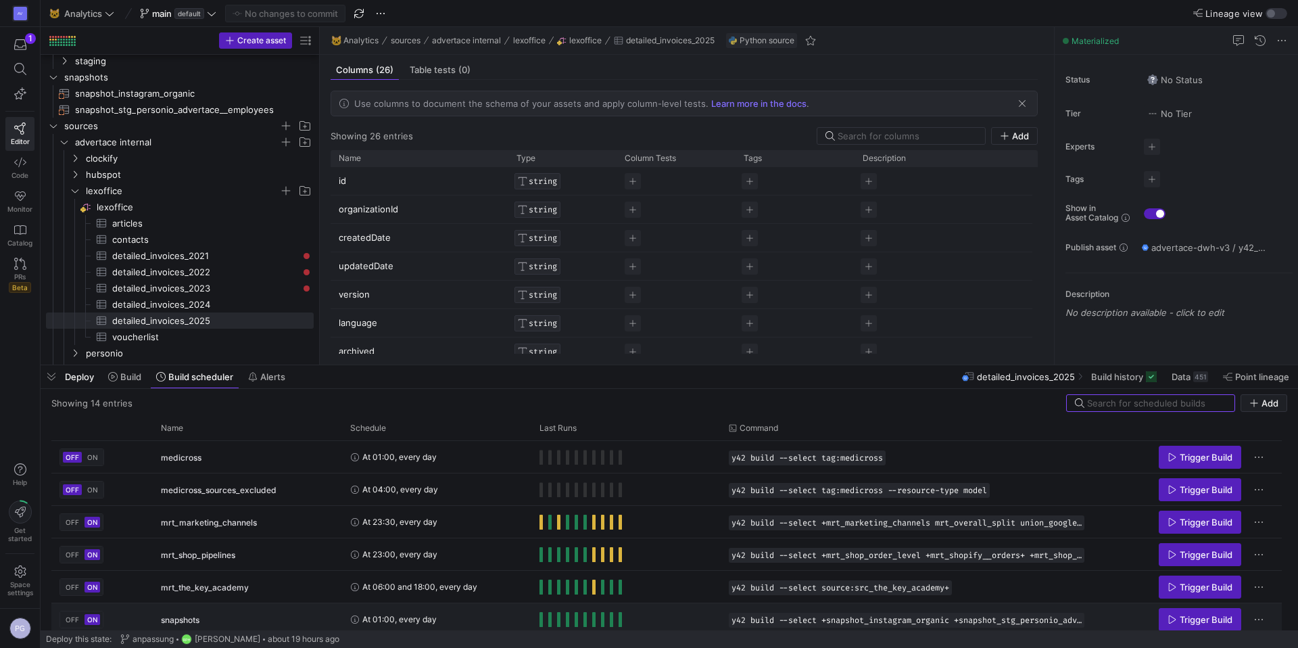
scroll to position [245, 0]
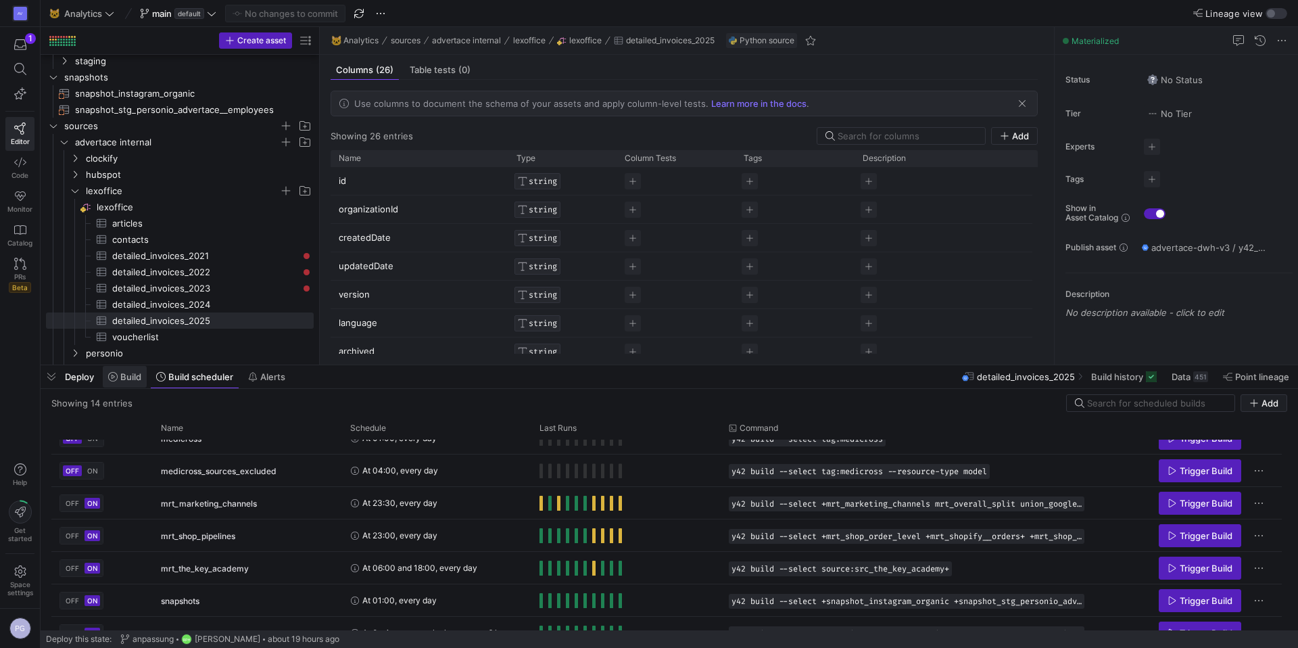
click at [122, 379] on span "Build" at bounding box center [130, 376] width 21 height 11
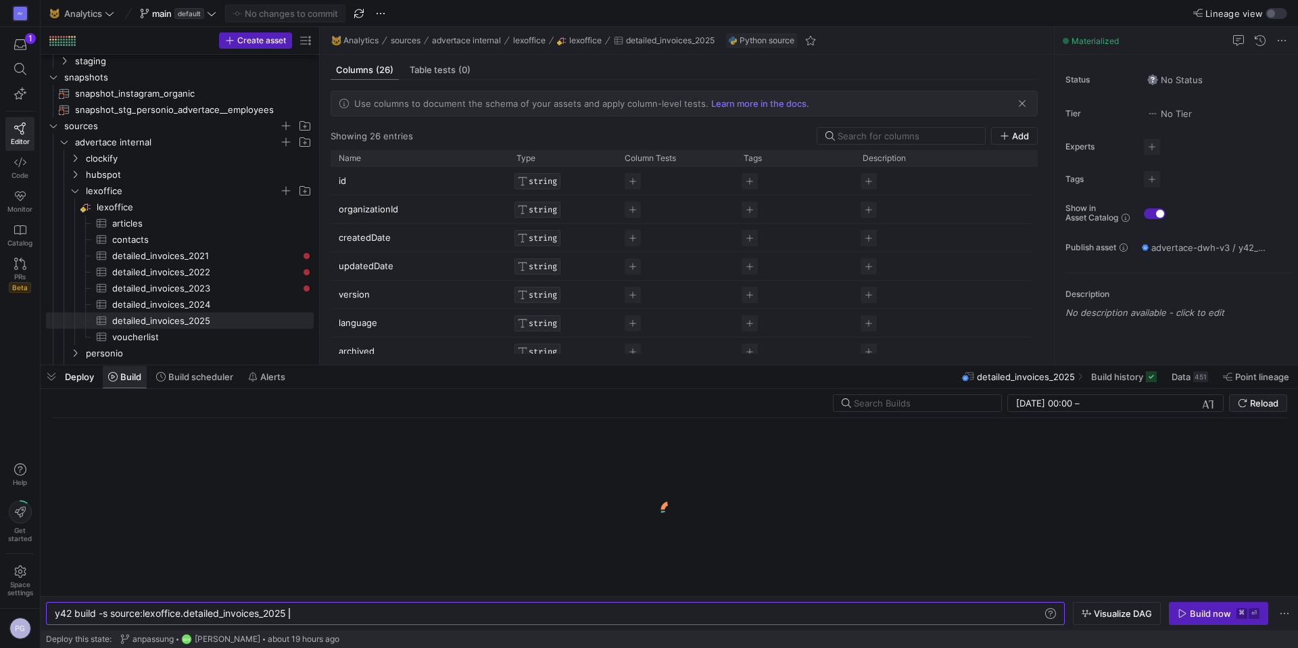
scroll to position [0, 233]
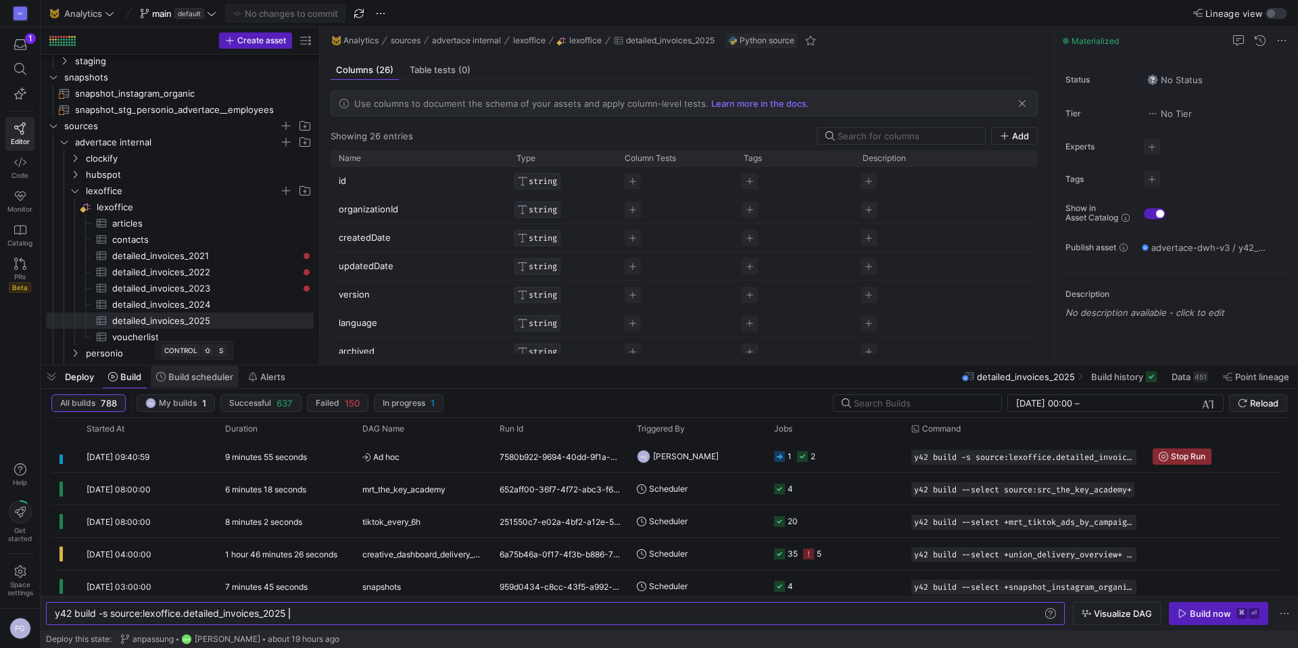
click at [176, 383] on span at bounding box center [195, 377] width 88 height 22
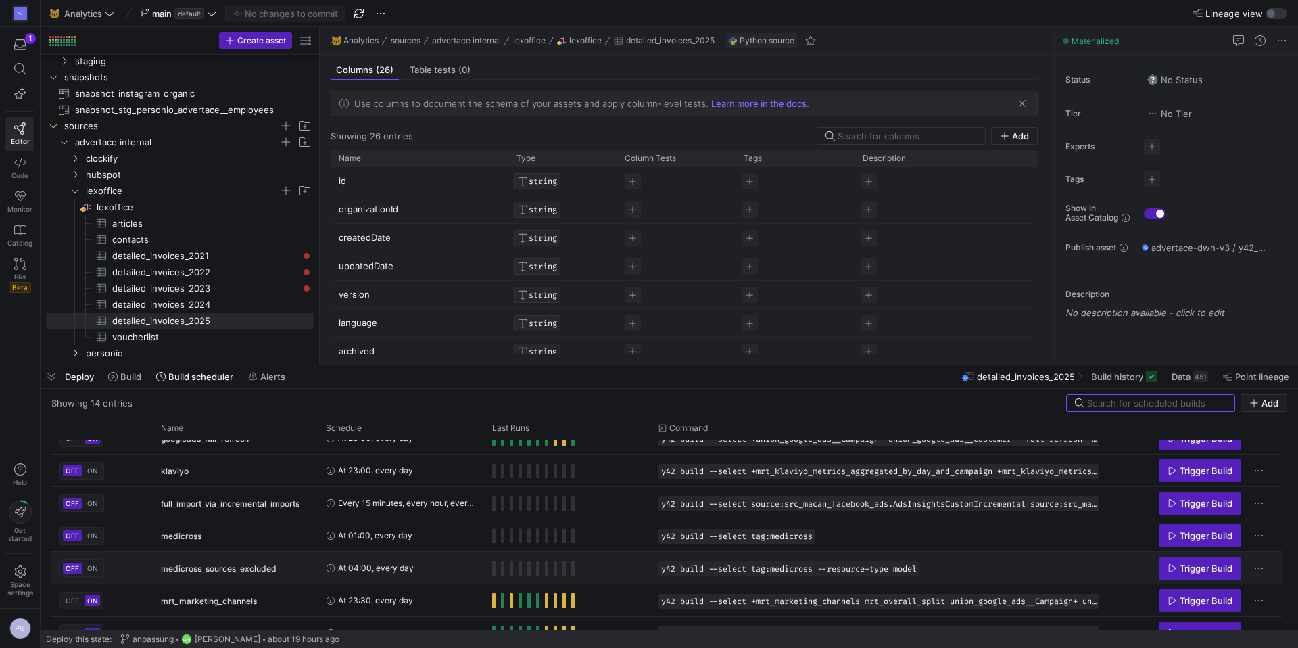
scroll to position [161, 0]
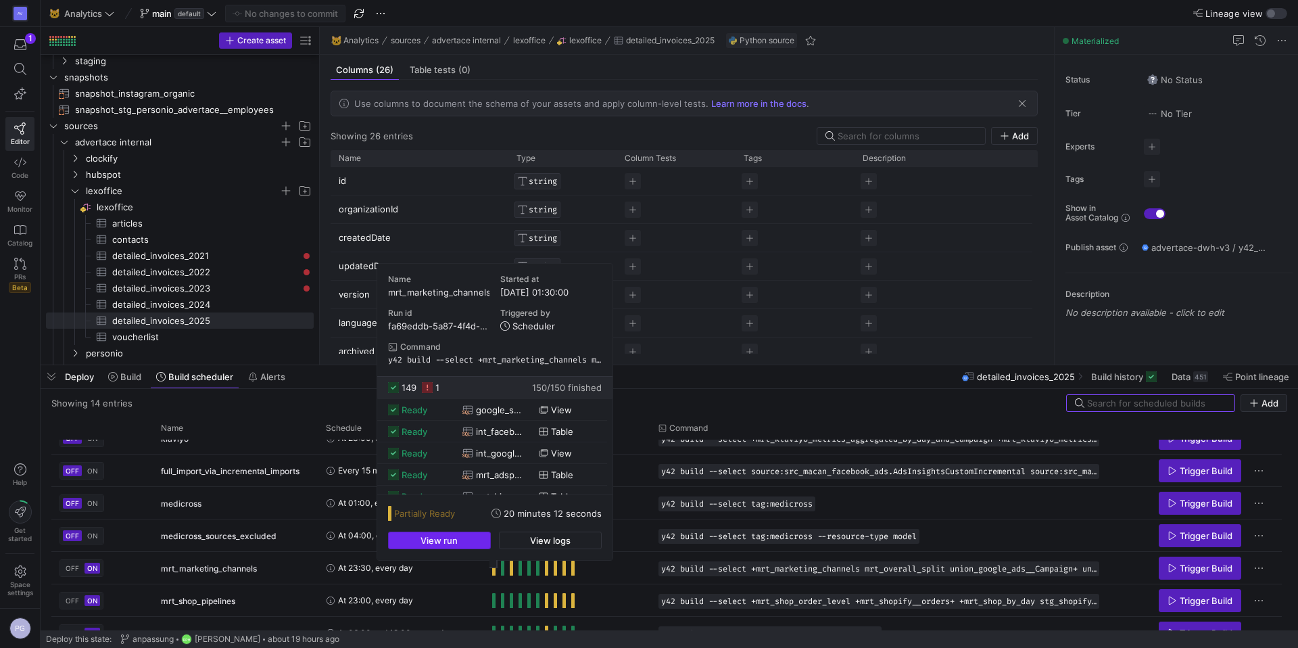
click at [467, 545] on span "button" at bounding box center [439, 540] width 101 height 16
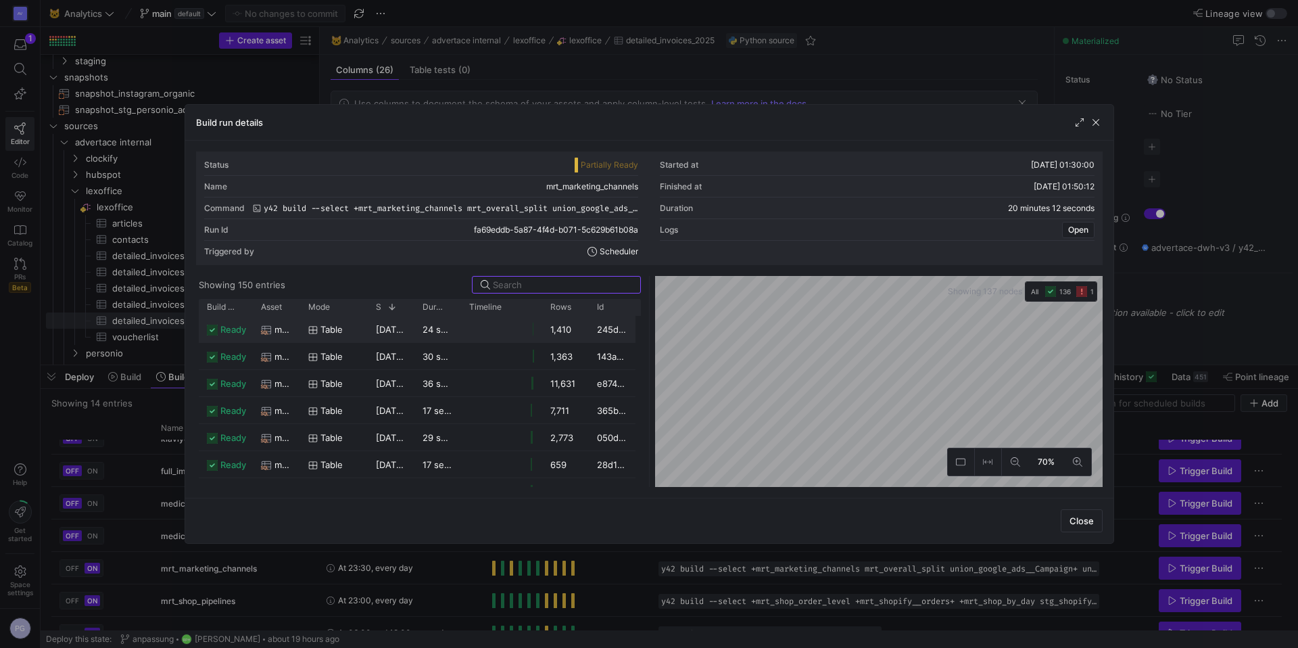
scroll to position [0, 0]
click at [235, 306] on span at bounding box center [239, 306] width 9 height 9
click at [247, 301] on span "filter" at bounding box center [304, 308] width 149 height 16
click at [241, 309] on span at bounding box center [239, 306] width 9 height 9
click at [218, 308] on span "Build status" at bounding box center [221, 306] width 28 height 9
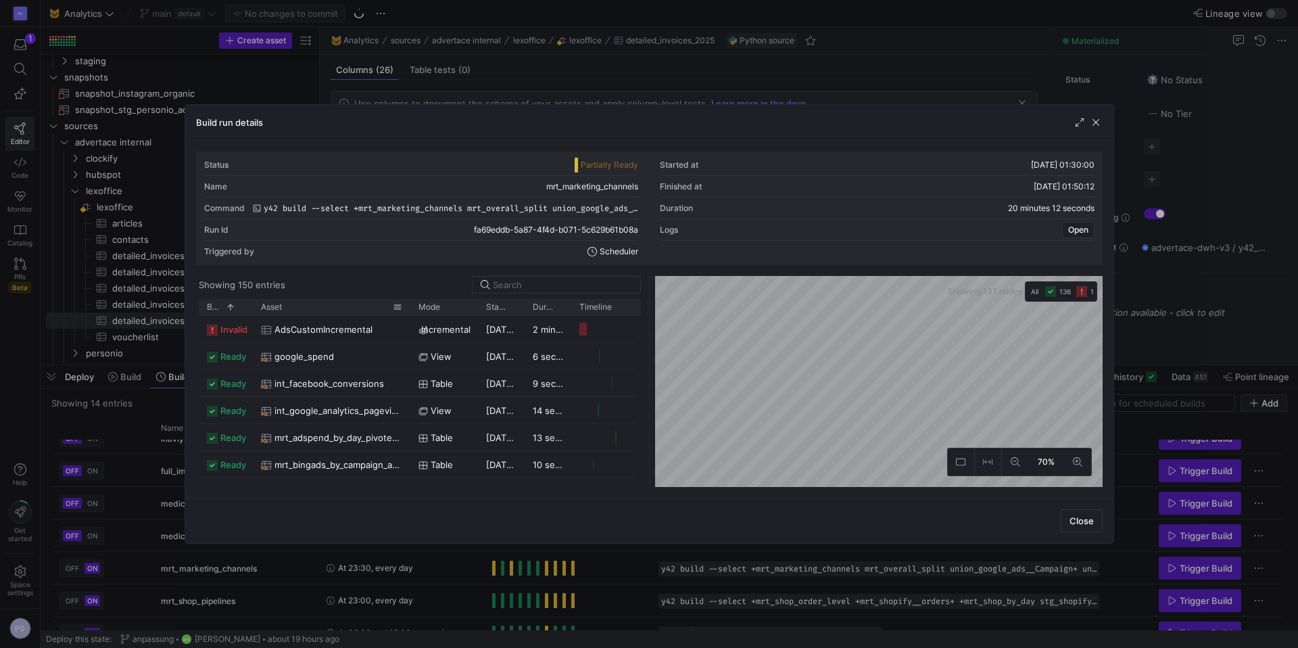
drag, startPoint x: 297, startPoint y: 306, endPoint x: 407, endPoint y: 307, distance: 110.2
click at [408, 307] on div at bounding box center [410, 307] width 5 height 16
click at [1101, 126] on span "button" at bounding box center [1096, 123] width 14 height 14
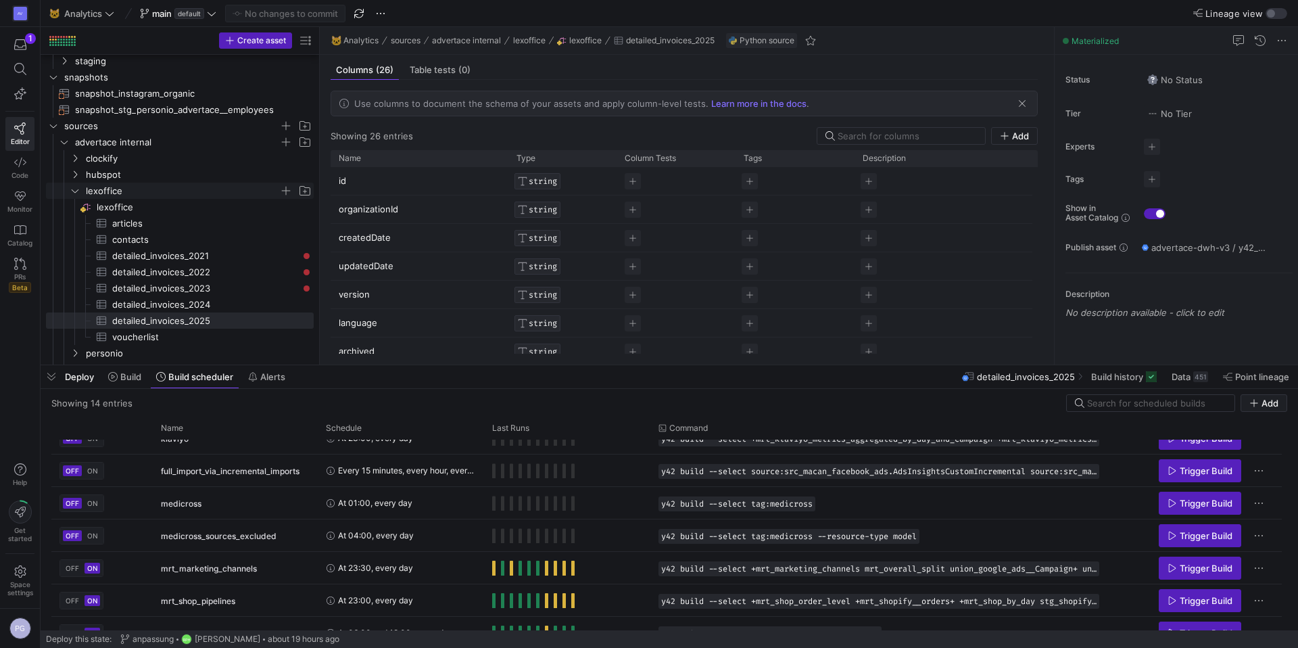
click at [76, 191] on icon "Press SPACE to select this row." at bounding box center [75, 190] width 7 height 3
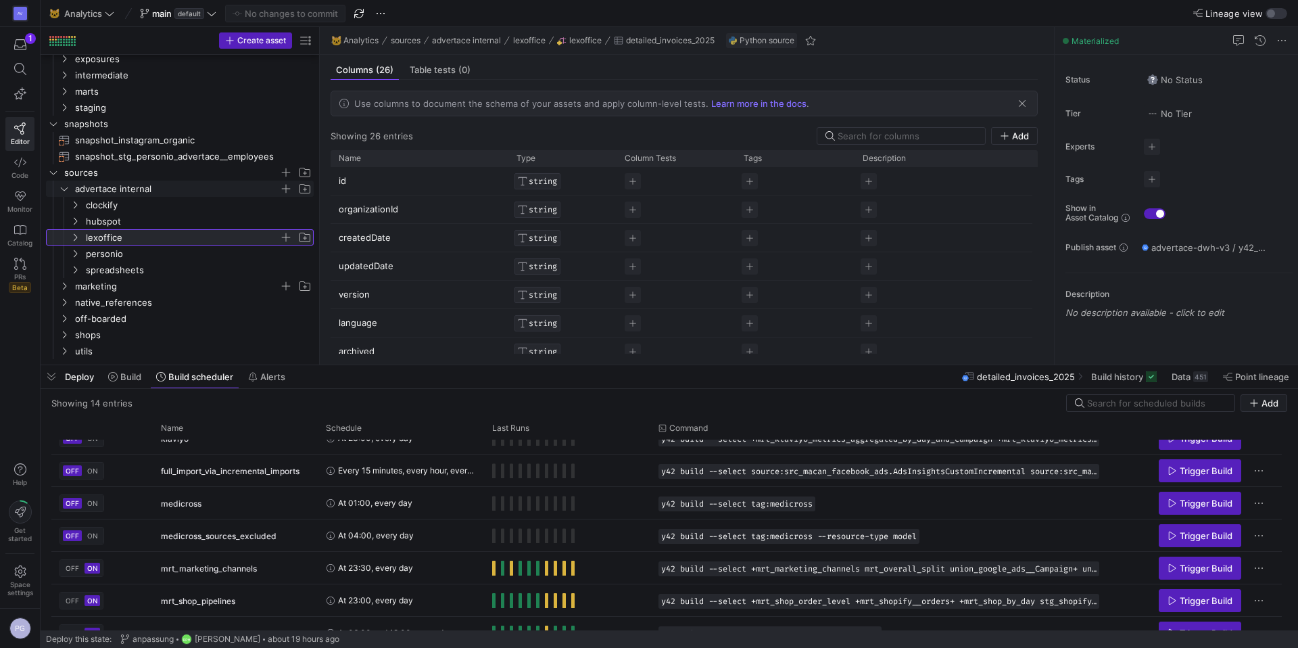
scroll to position [47, 0]
click at [65, 288] on icon "Press SPACE to select this row." at bounding box center [63, 286] width 9 height 8
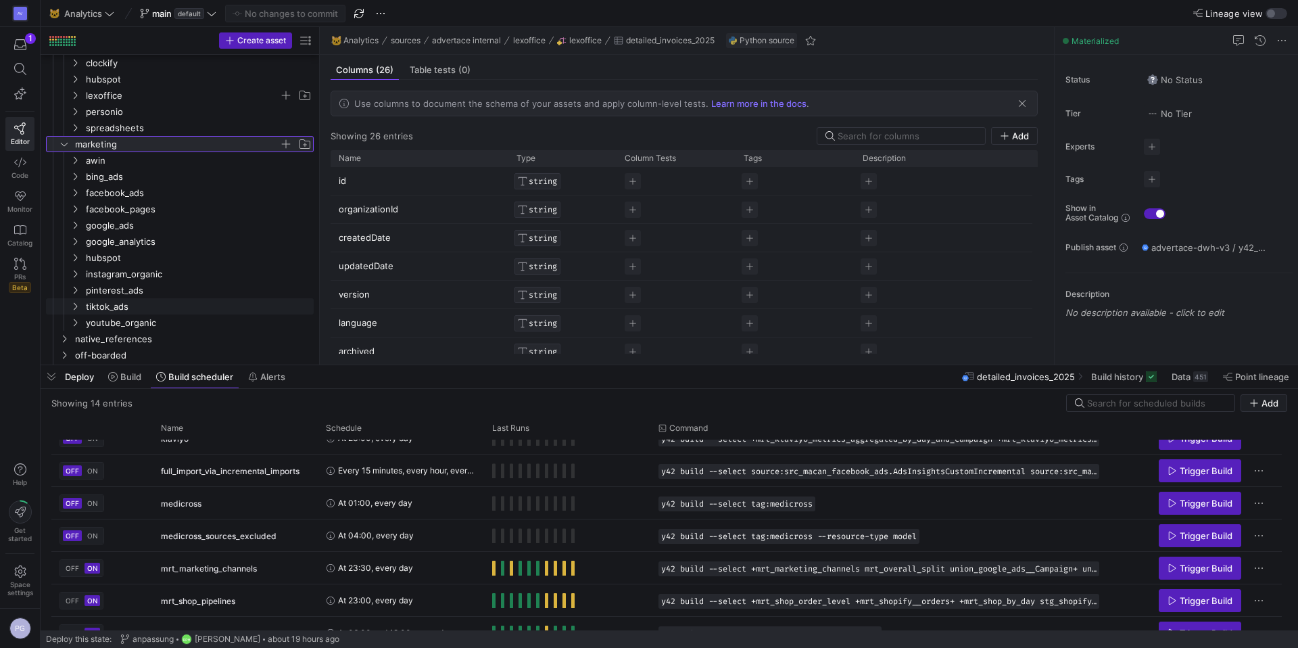
scroll to position [197, 0]
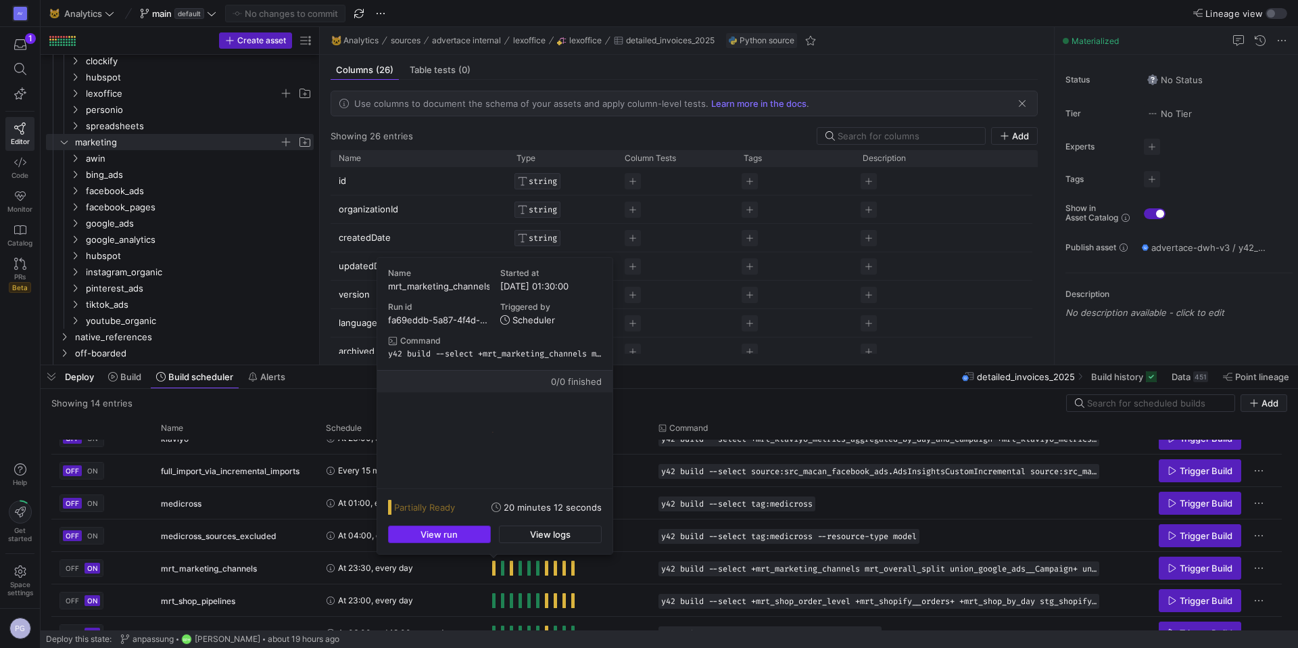
click at [479, 539] on span "button" at bounding box center [439, 534] width 101 height 16
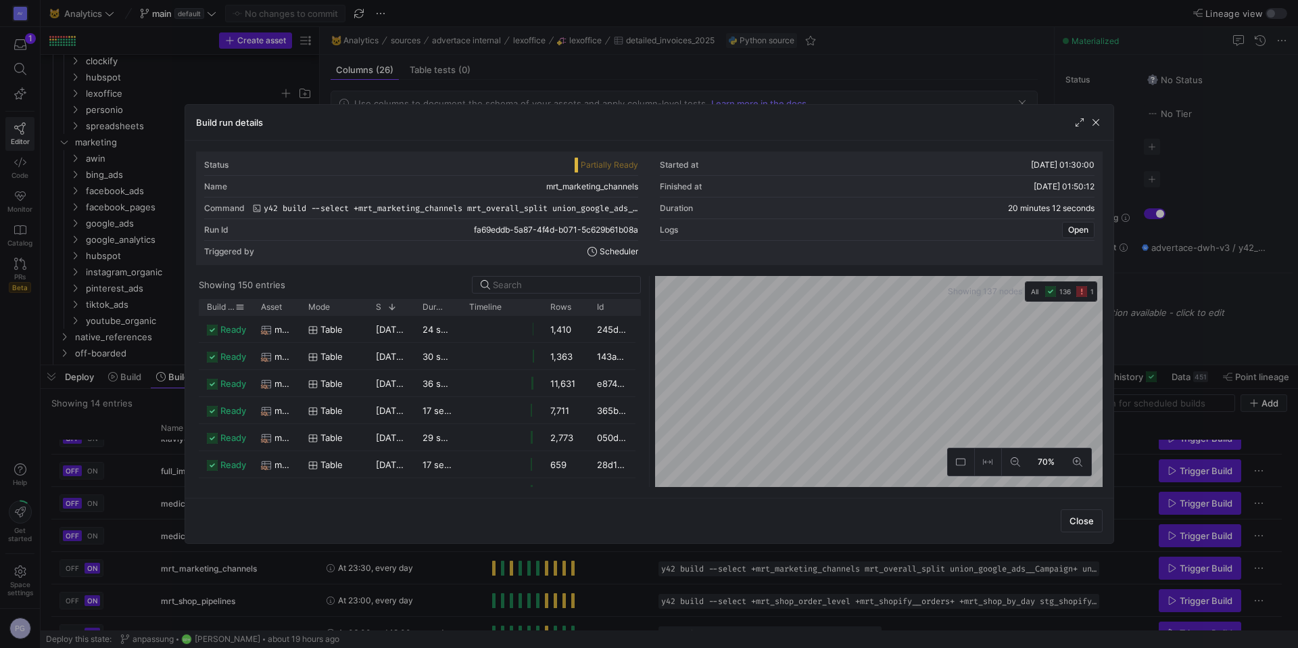
click at [226, 308] on span "Build status" at bounding box center [221, 306] width 28 height 9
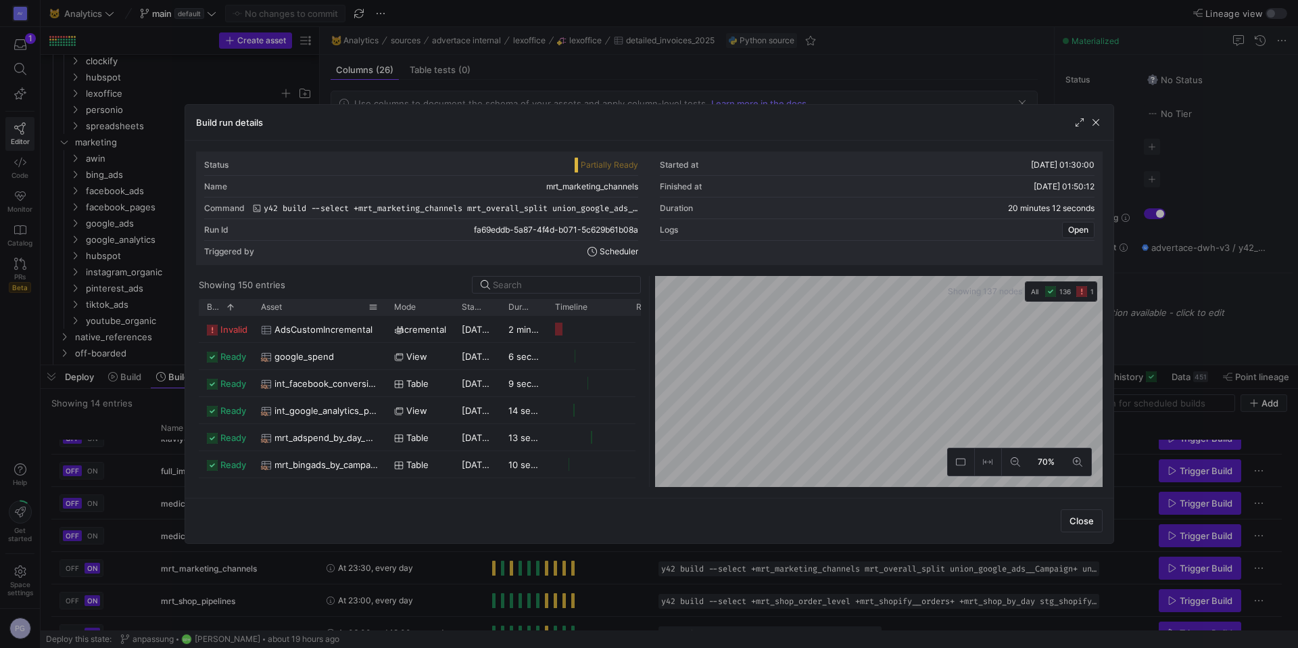
drag, startPoint x: 297, startPoint y: 306, endPoint x: 383, endPoint y: 314, distance: 86.2
click at [383, 314] on div at bounding box center [385, 307] width 5 height 16
click at [1101, 128] on span "button" at bounding box center [1096, 123] width 14 height 14
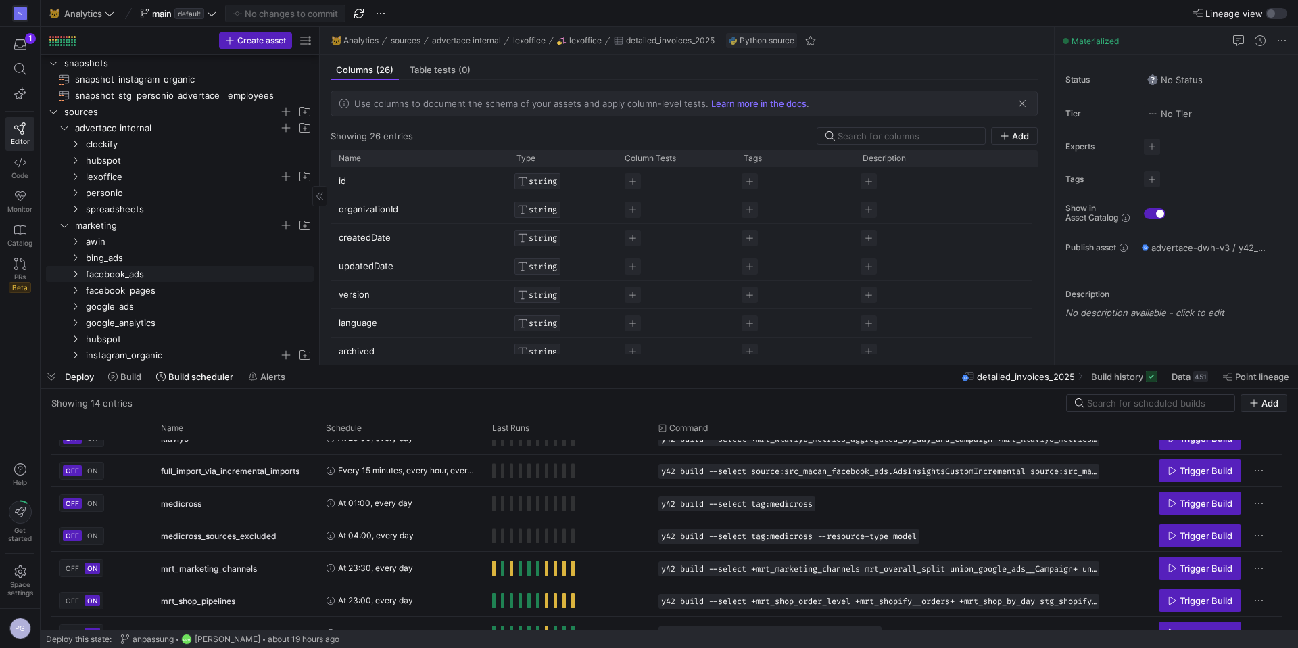
scroll to position [101, 0]
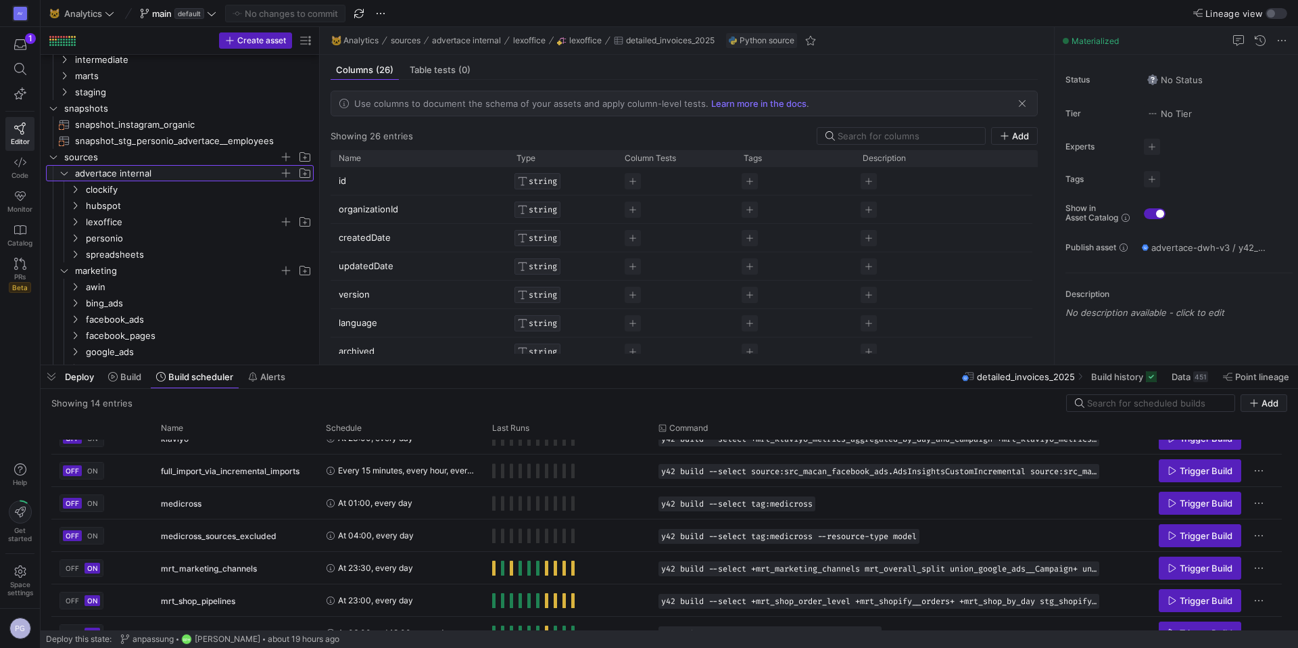
click at [62, 171] on icon "Press SPACE to select this row." at bounding box center [63, 173] width 9 height 8
click at [65, 187] on icon "Press SPACE to select this row." at bounding box center [63, 189] width 9 height 8
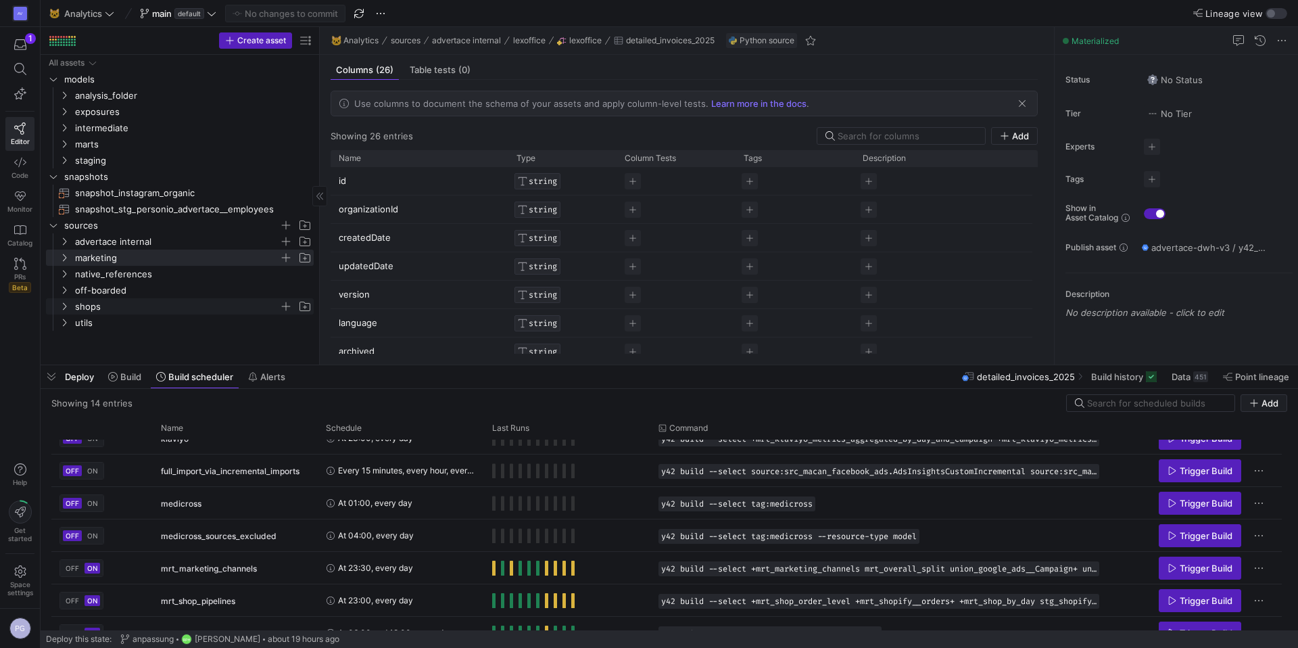
click at [64, 305] on icon "Press SPACE to select this row." at bounding box center [63, 306] width 9 height 8
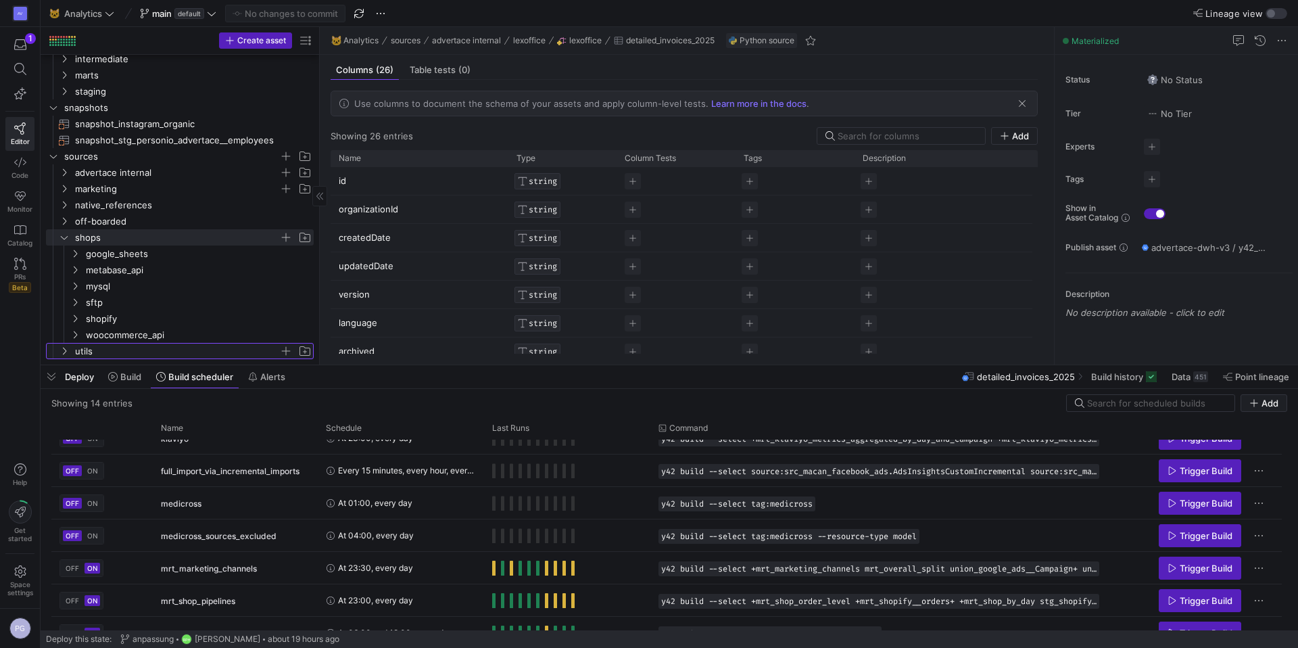
click at [66, 352] on icon "Press SPACE to select this row." at bounding box center [63, 351] width 9 height 8
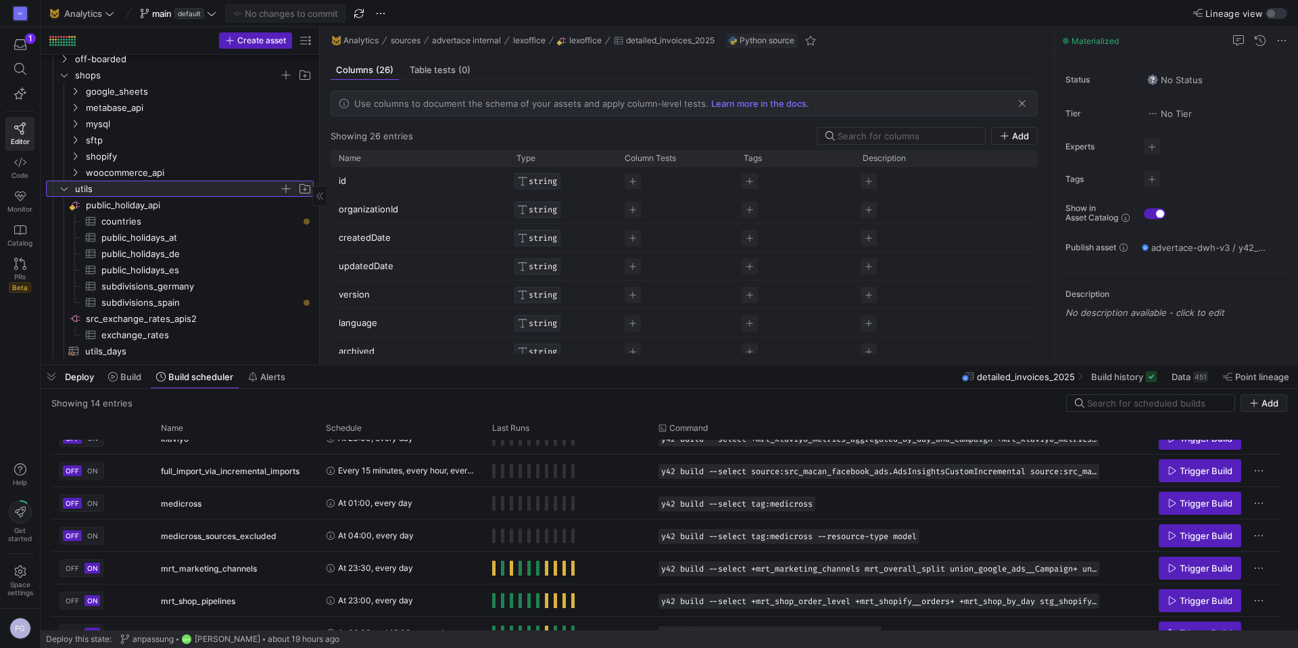
click at [65, 187] on icon at bounding box center [63, 189] width 9 height 8
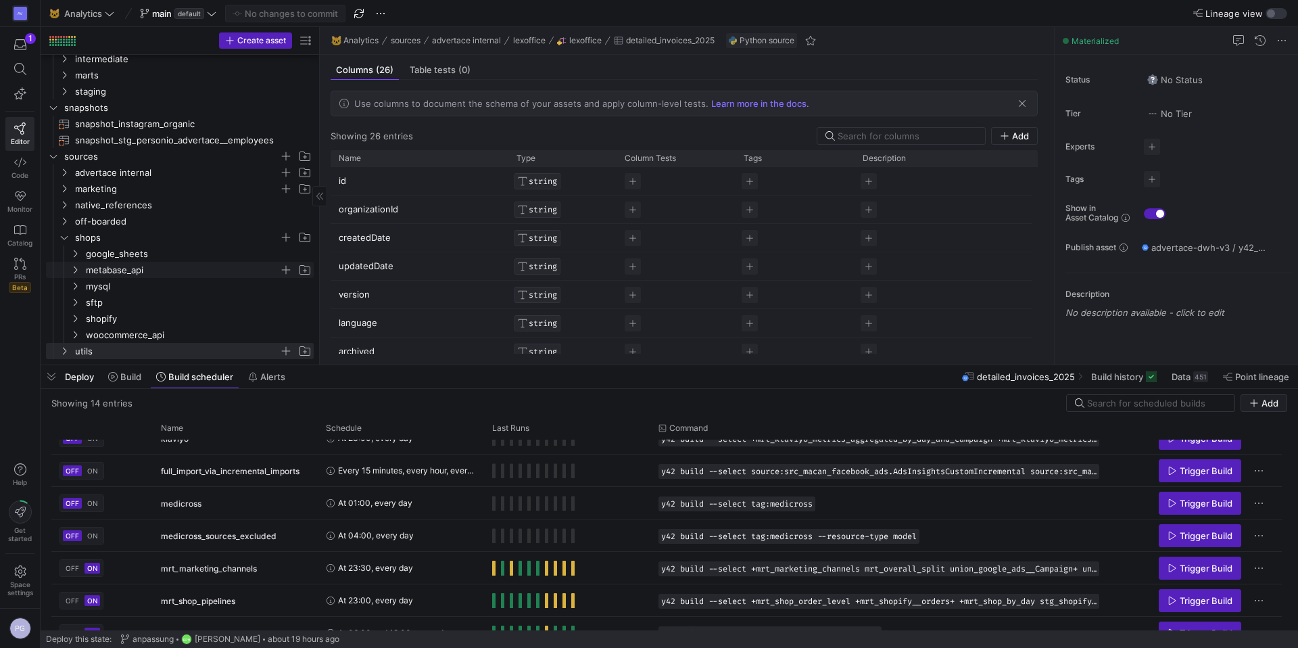
click at [74, 269] on icon "Press SPACE to select this row." at bounding box center [74, 270] width 9 height 8
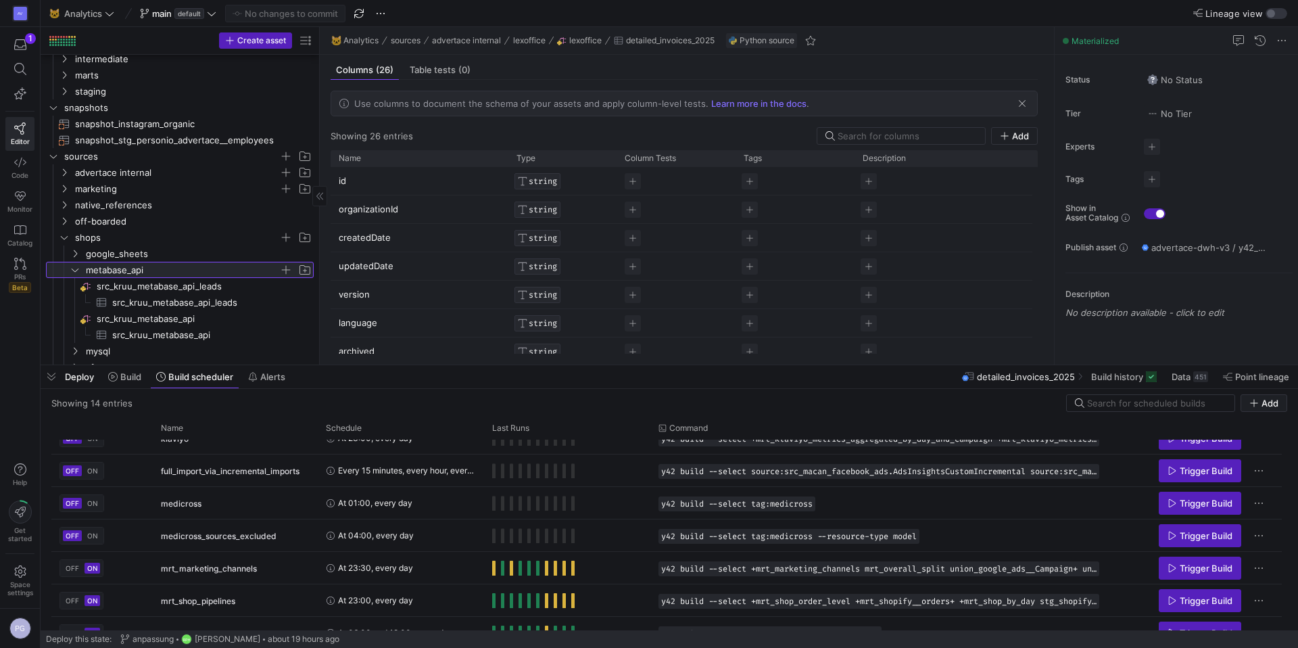
click at [74, 269] on icon at bounding box center [74, 270] width 9 height 8
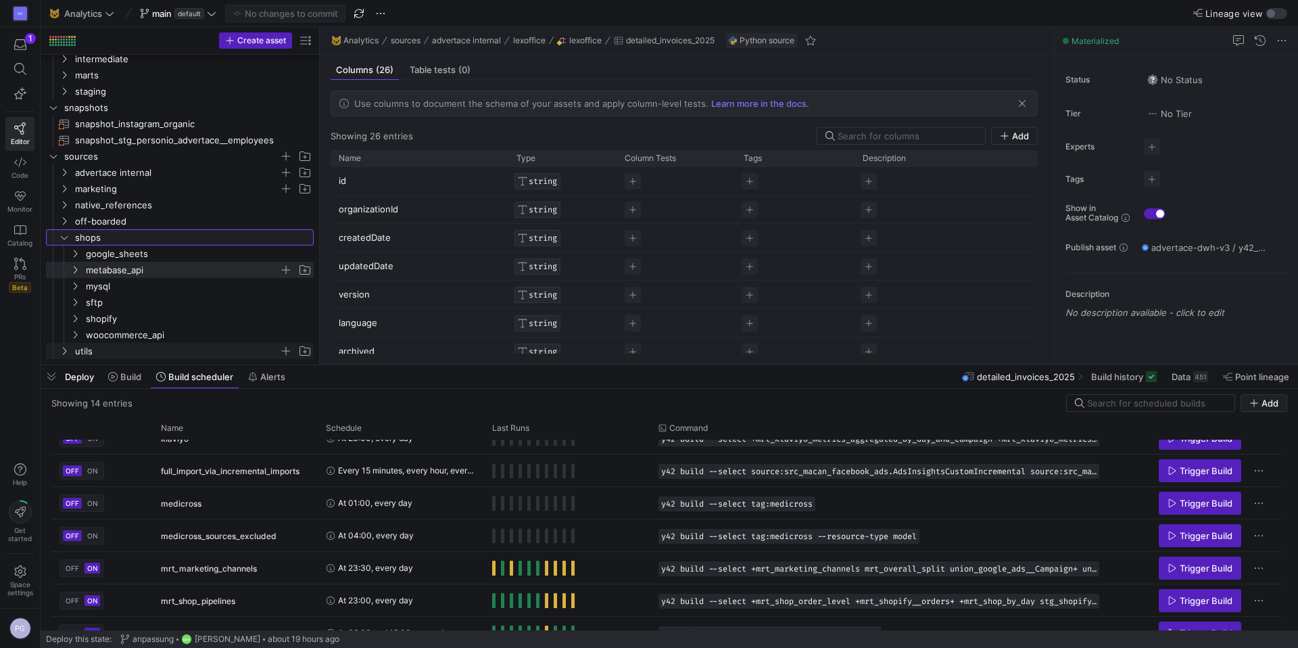
drag, startPoint x: 65, startPoint y: 238, endPoint x: 63, endPoint y: 231, distance: 7.1
click at [65, 238] on icon "Press SPACE to select this row." at bounding box center [64, 237] width 7 height 3
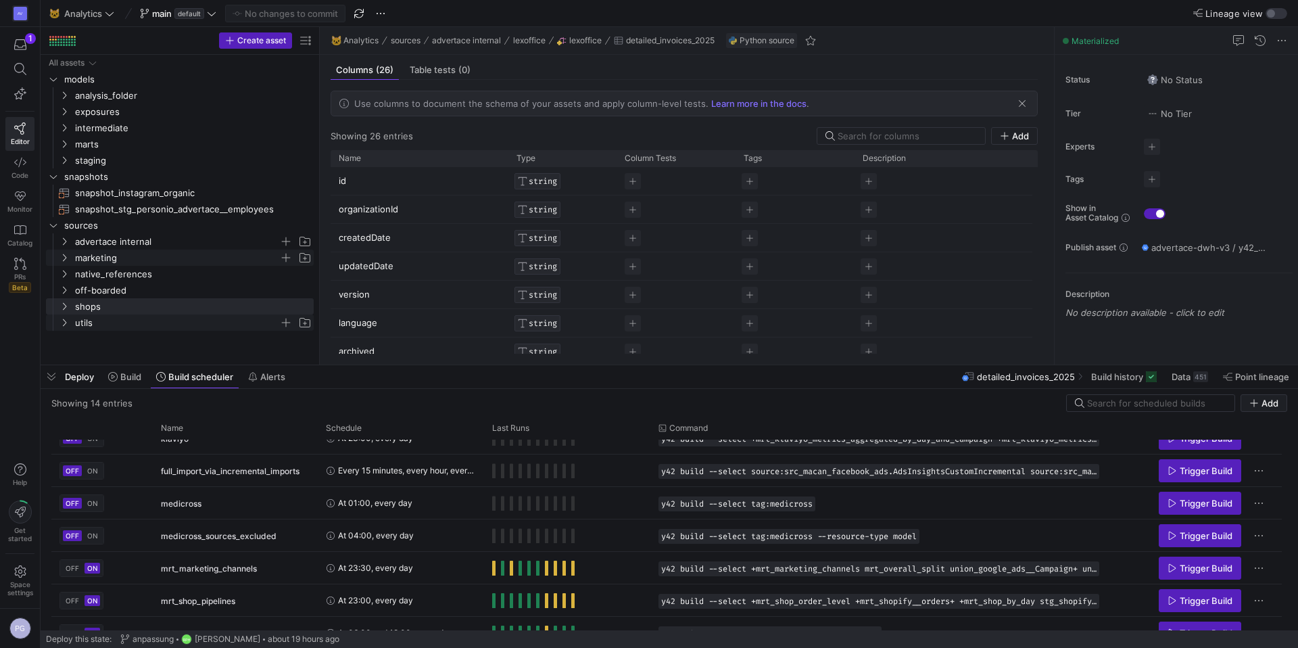
click at [67, 258] on icon "Press SPACE to select this row." at bounding box center [63, 258] width 9 height 8
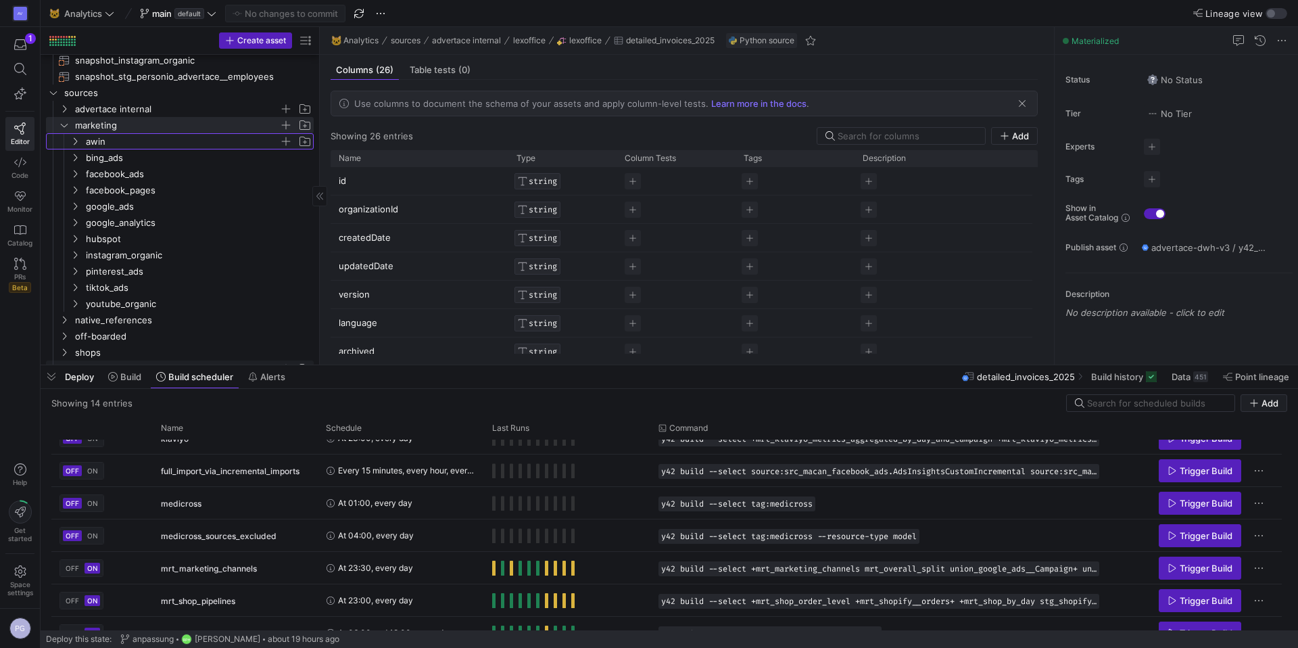
click at [72, 141] on icon "Press SPACE to select this row." at bounding box center [74, 141] width 9 height 8
click at [72, 141] on icon at bounding box center [74, 141] width 9 height 8
click at [75, 156] on icon "Press SPACE to select this row." at bounding box center [75, 157] width 3 height 7
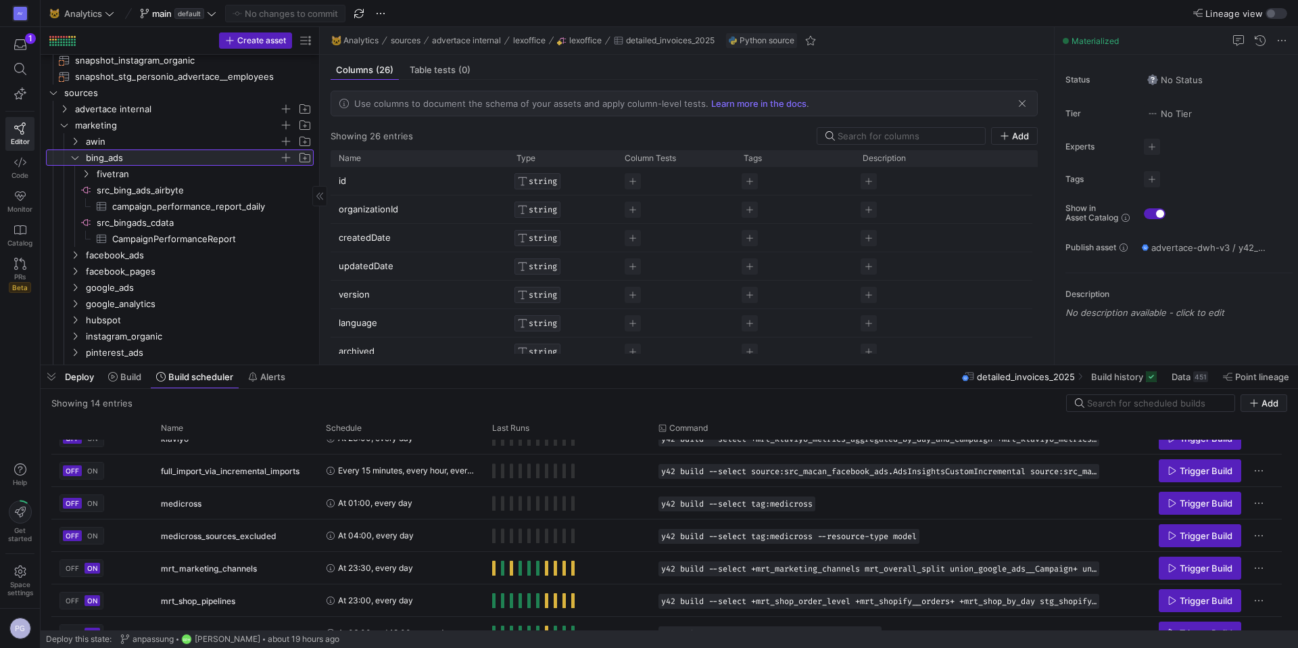
click at [75, 160] on icon at bounding box center [74, 157] width 9 height 8
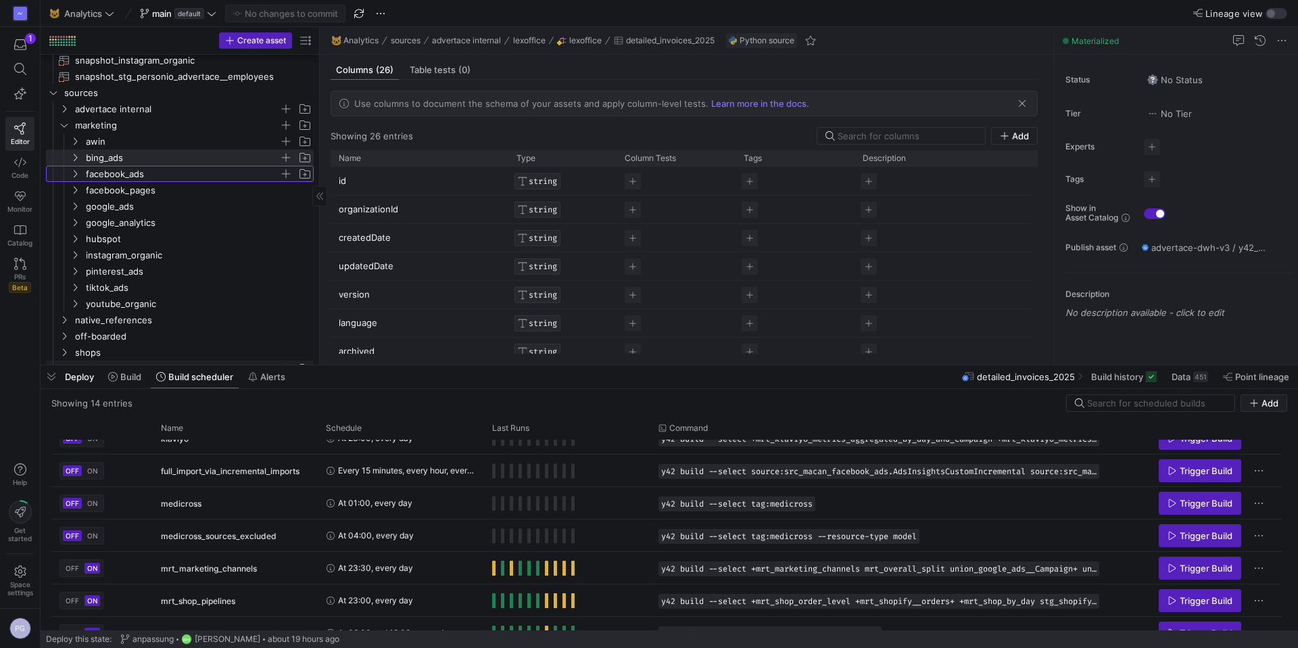
click at [73, 173] on icon "Press SPACE to select this row." at bounding box center [74, 174] width 9 height 8
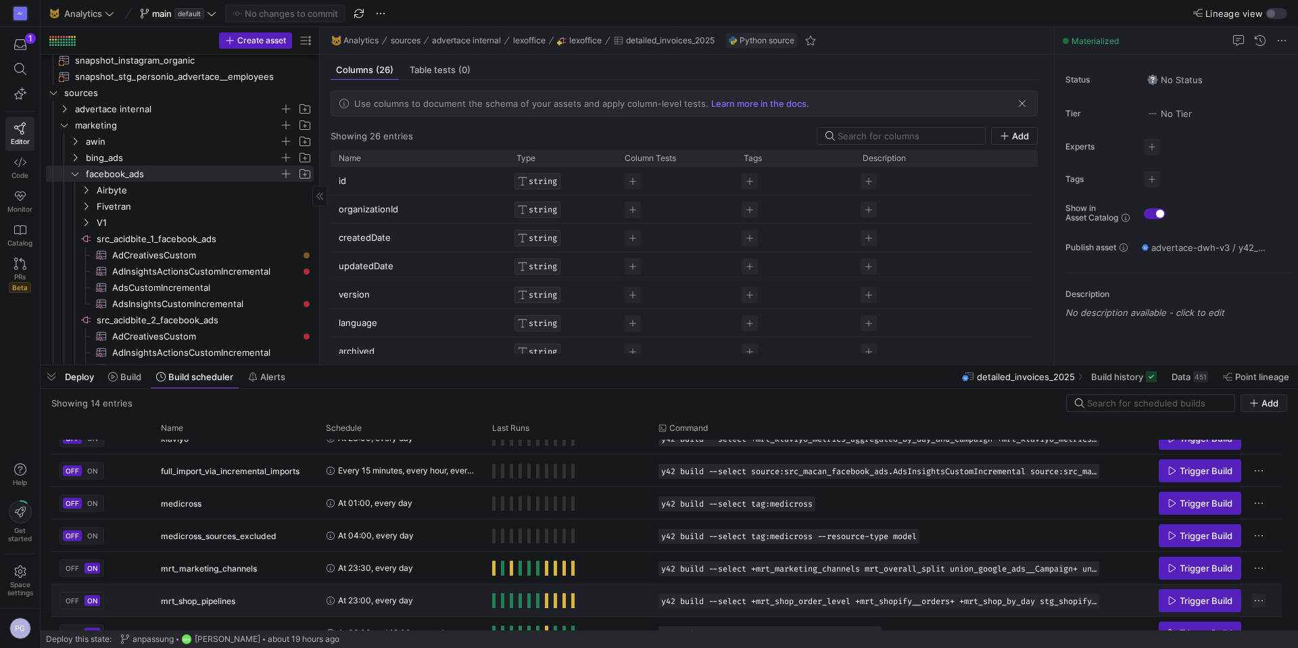
click at [1254, 604] on span "Press SPACE to select this row." at bounding box center [1259, 601] width 14 height 14
click at [1283, 216] on div at bounding box center [649, 324] width 1298 height 648
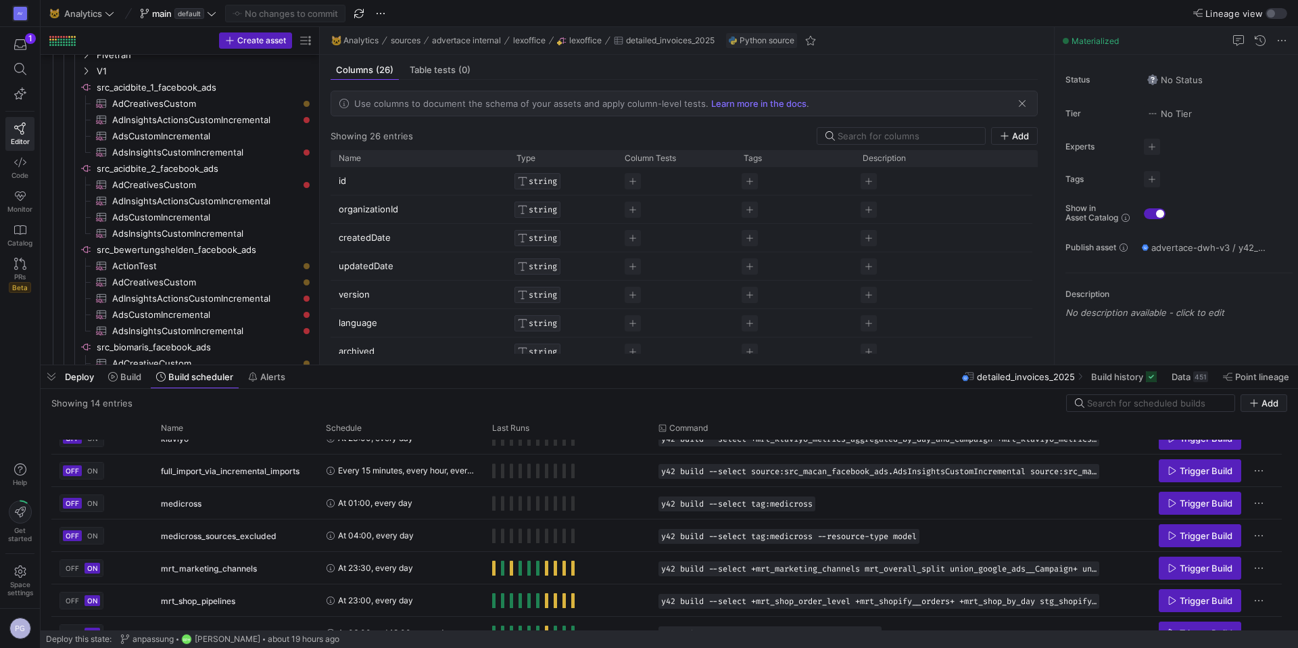
scroll to position [290, 0]
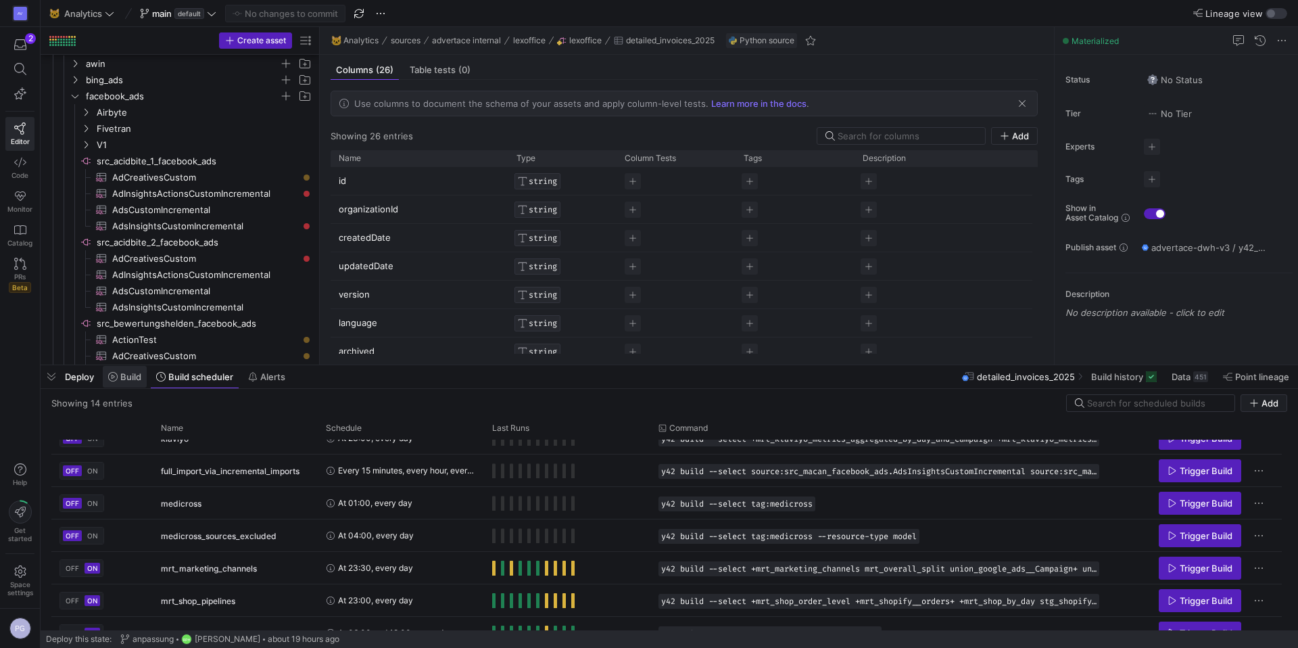
click at [119, 380] on span "Build" at bounding box center [124, 376] width 33 height 11
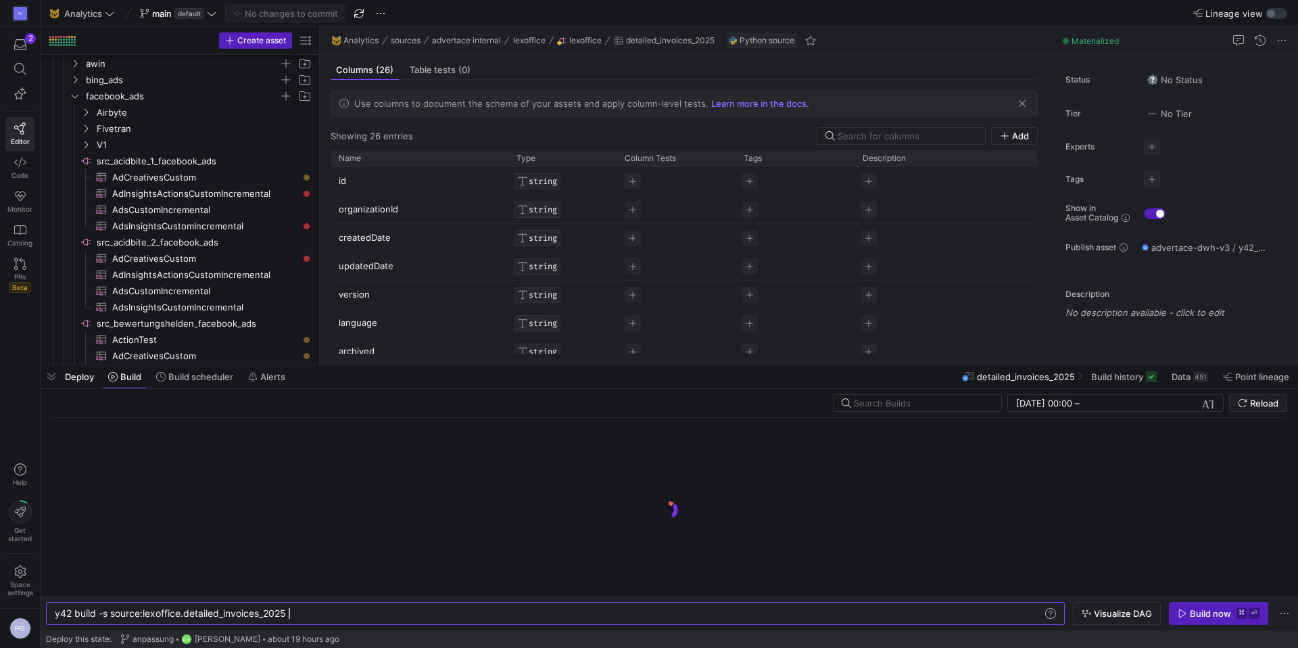
scroll to position [0, 233]
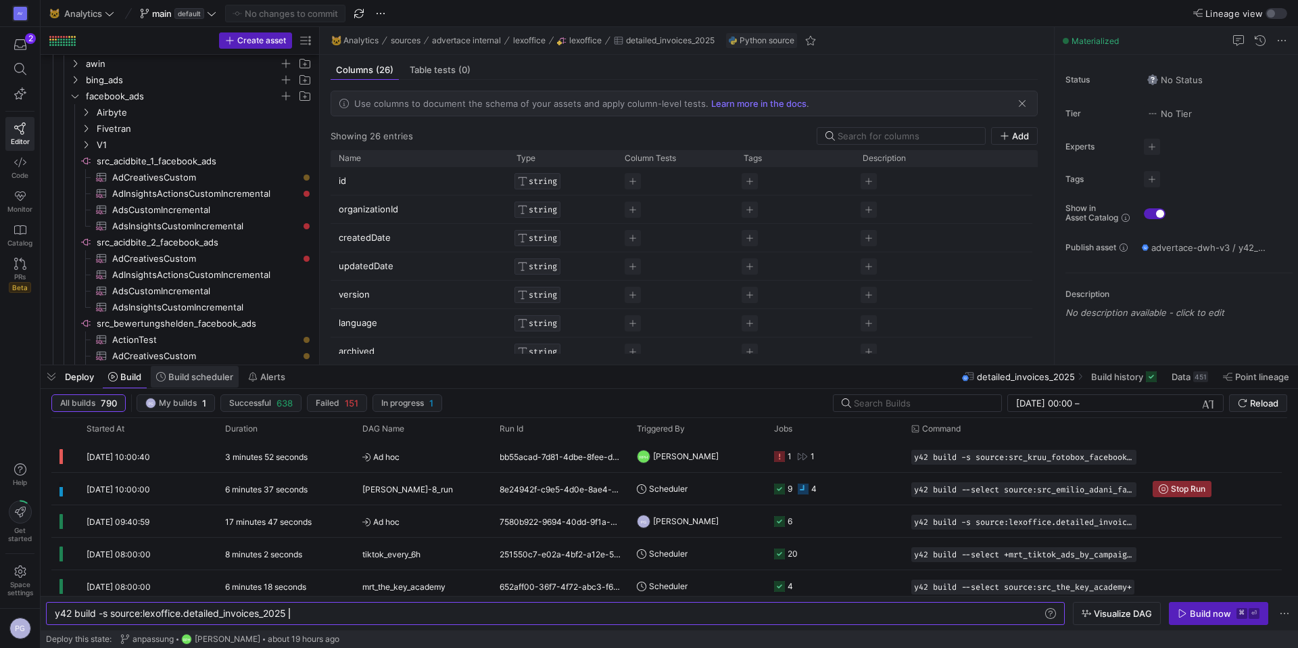
click at [190, 379] on span "Build scheduler" at bounding box center [200, 376] width 65 height 11
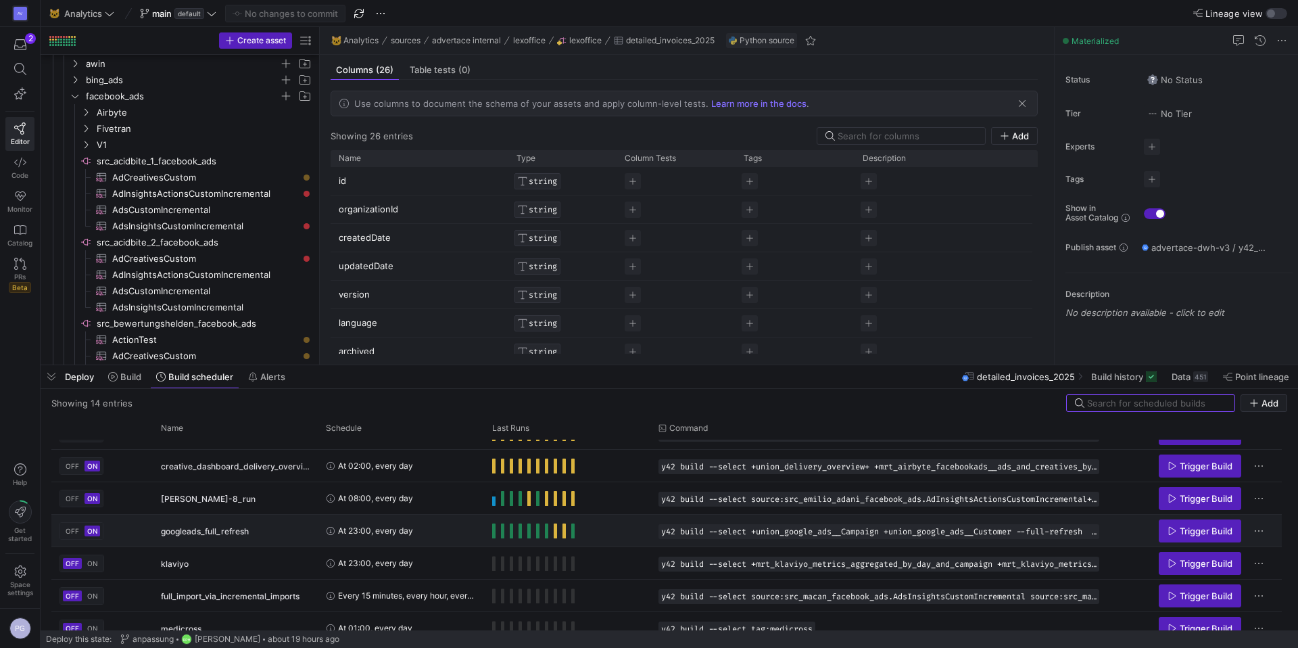
scroll to position [28, 0]
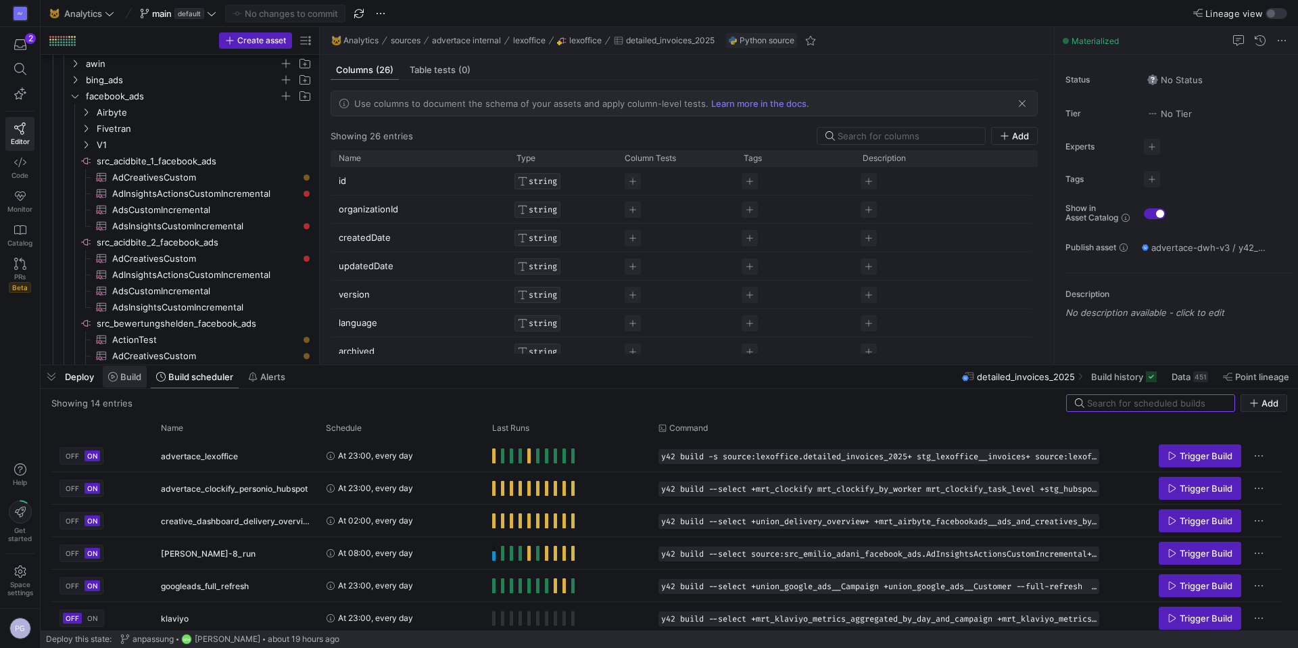
click at [118, 378] on span "Build" at bounding box center [124, 376] width 33 height 11
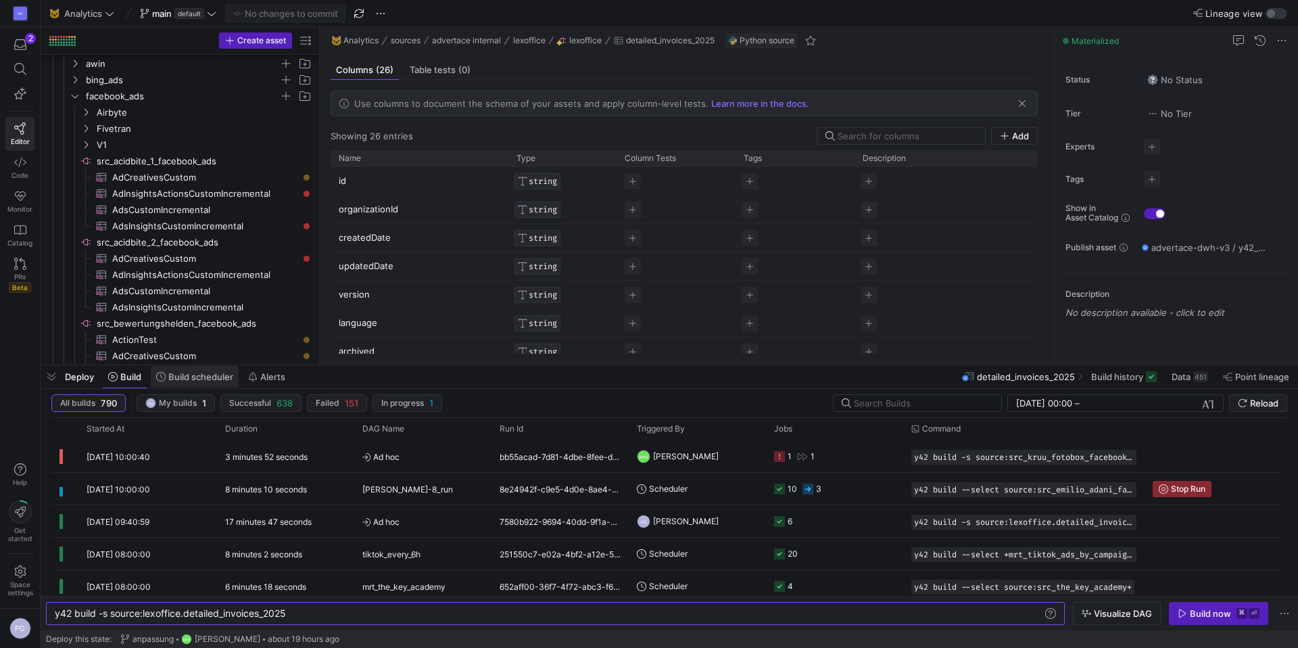
click at [193, 384] on span at bounding box center [195, 377] width 88 height 22
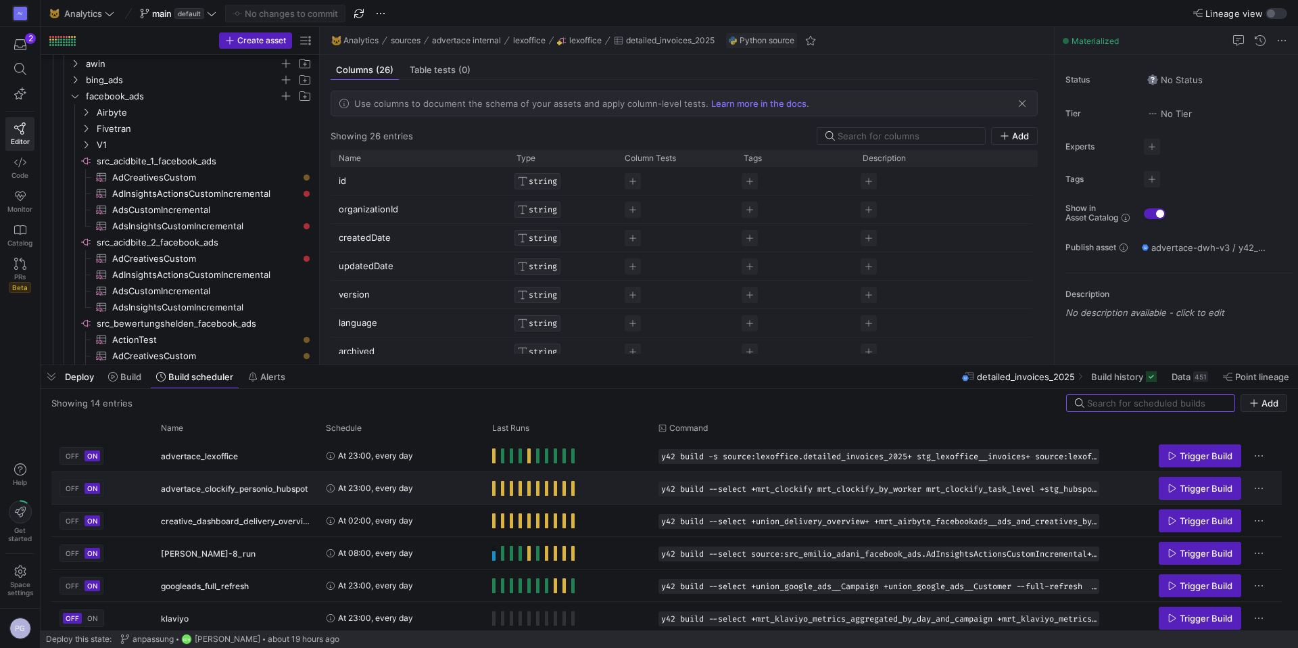
scroll to position [12, 0]
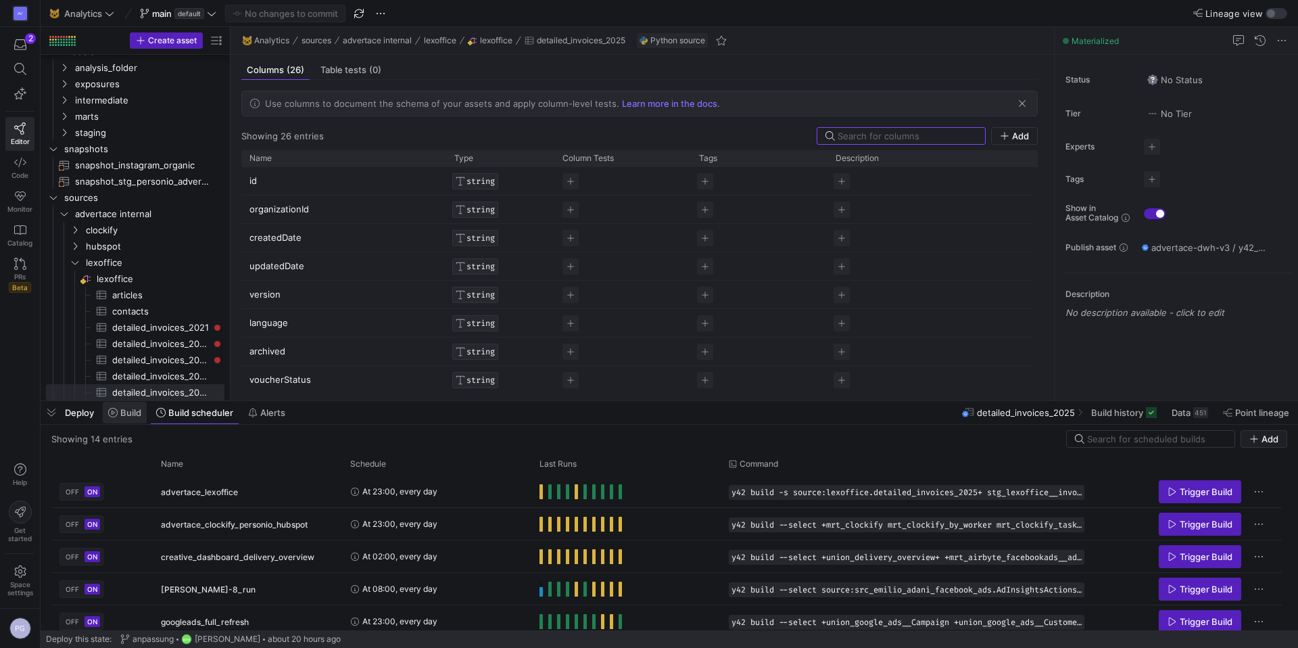
click at [135, 418] on span at bounding box center [125, 413] width 44 height 22
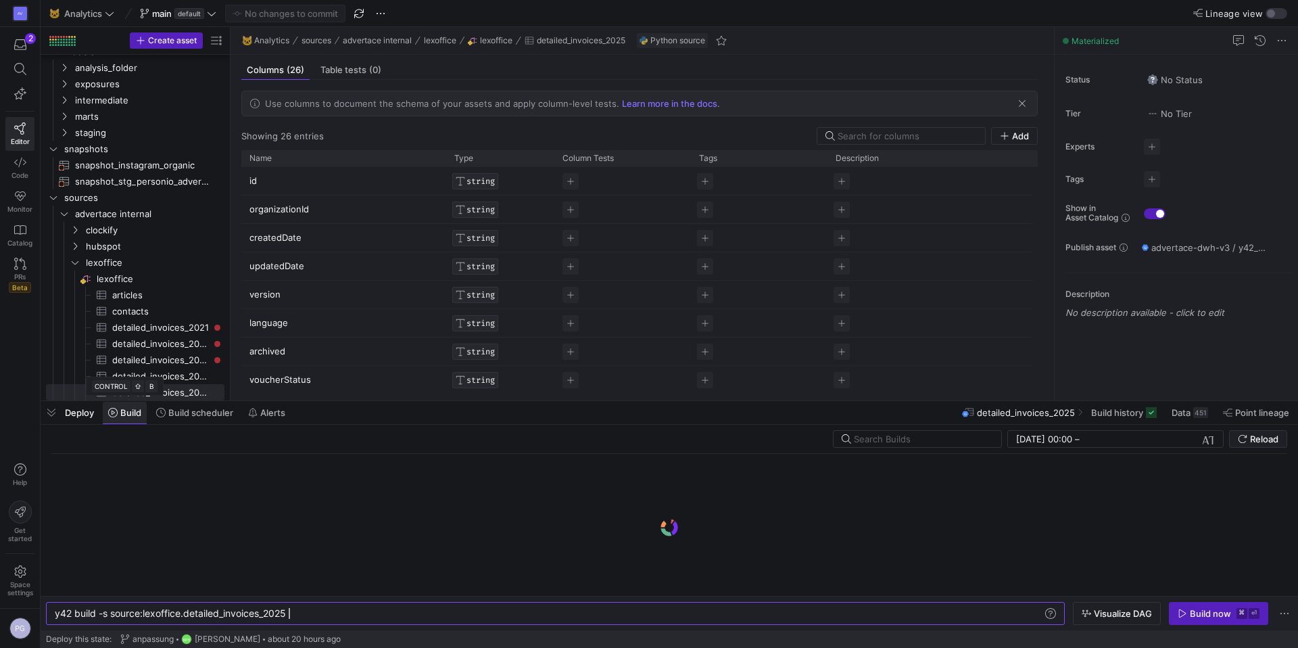
scroll to position [0, 233]
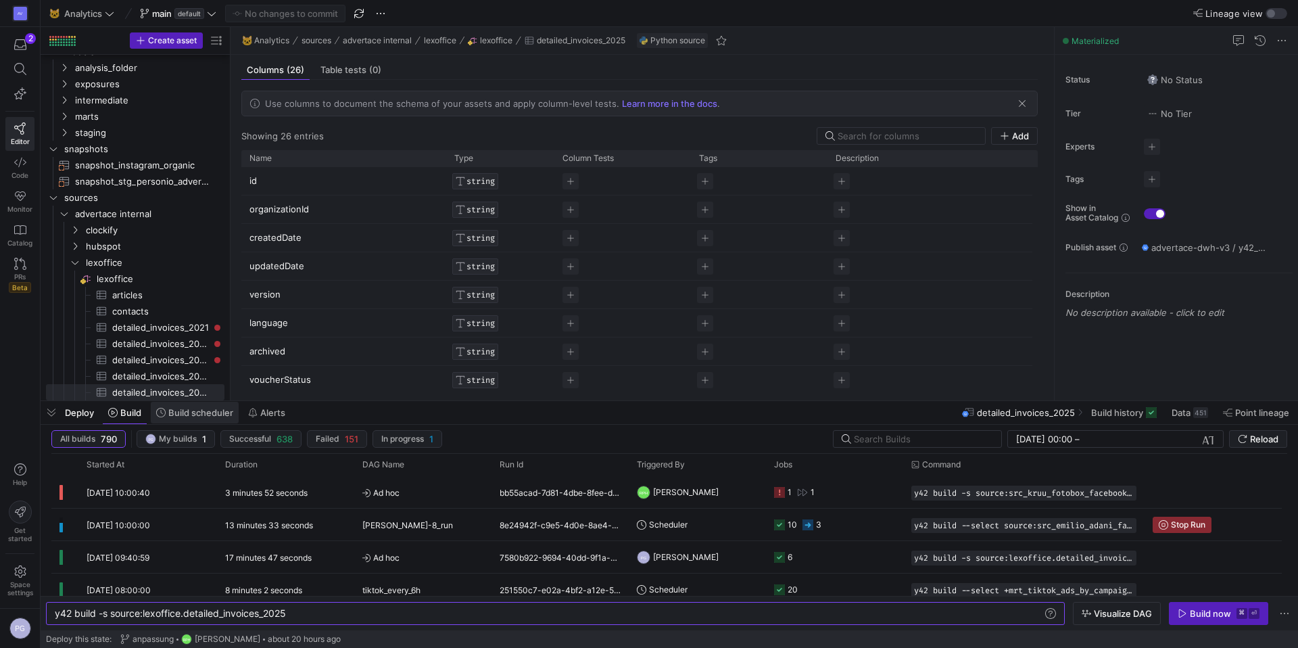
click at [202, 414] on span "Build scheduler" at bounding box center [200, 412] width 65 height 11
